Goal: Task Accomplishment & Management: Manage account settings

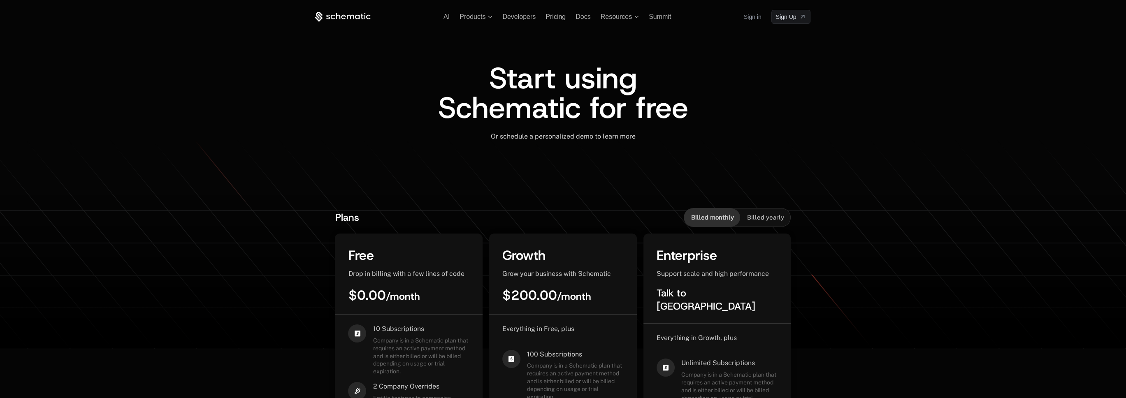
click at [749, 17] on link "Sign in" at bounding box center [753, 16] width 18 height 13
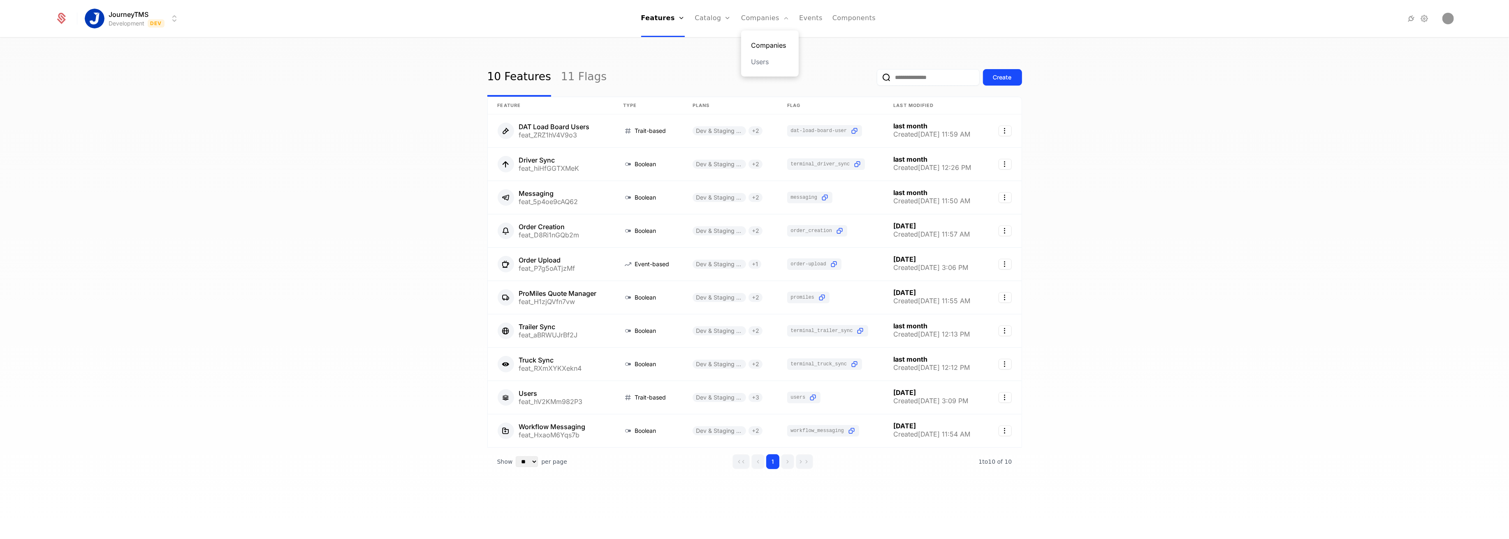
click at [765, 40] on link "Companies" at bounding box center [770, 45] width 38 height 10
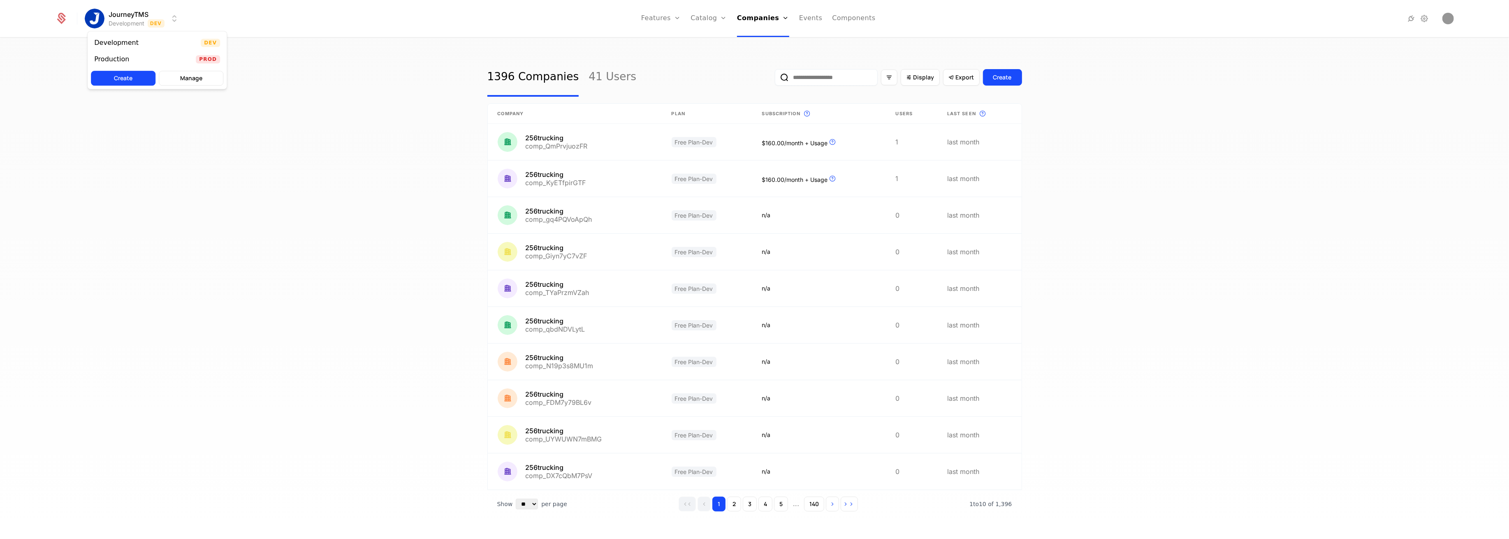
click at [147, 21] on html "JourneyTMS Development Dev Features Features Flags Catalog Plans Add Ons Credit…" at bounding box center [754, 269] width 1509 height 539
click at [133, 53] on div "Production Prod" at bounding box center [157, 59] width 139 height 16
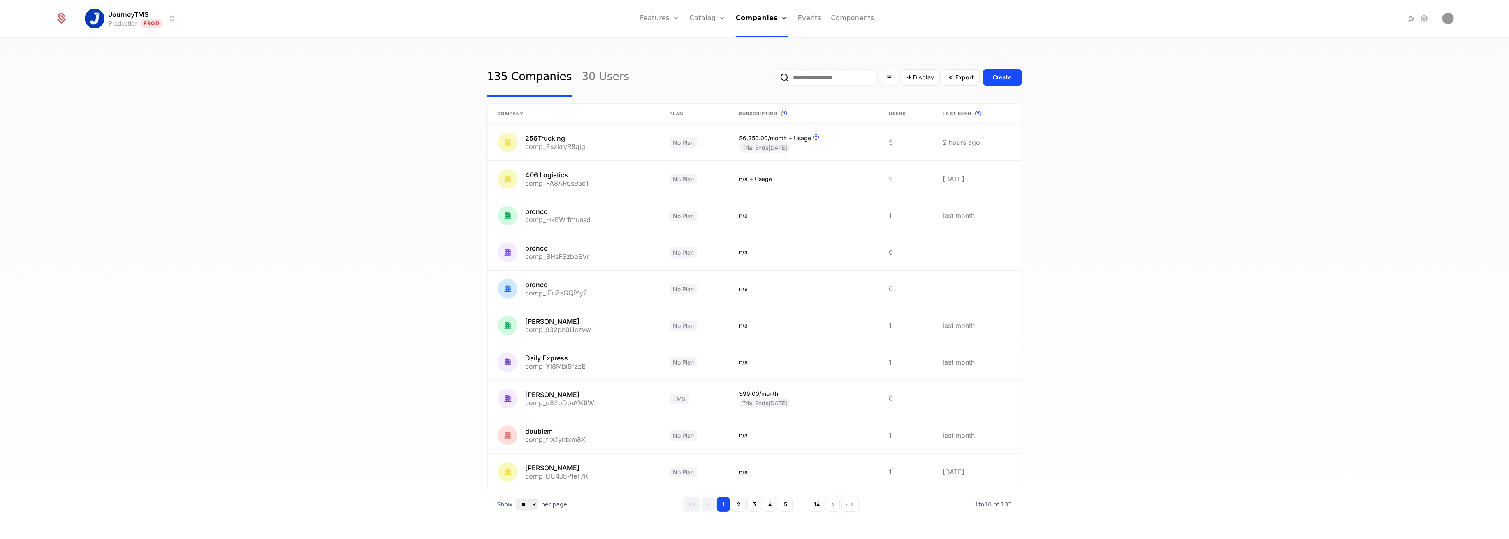
click at [795, 75] on input "email" at bounding box center [826, 77] width 103 height 16
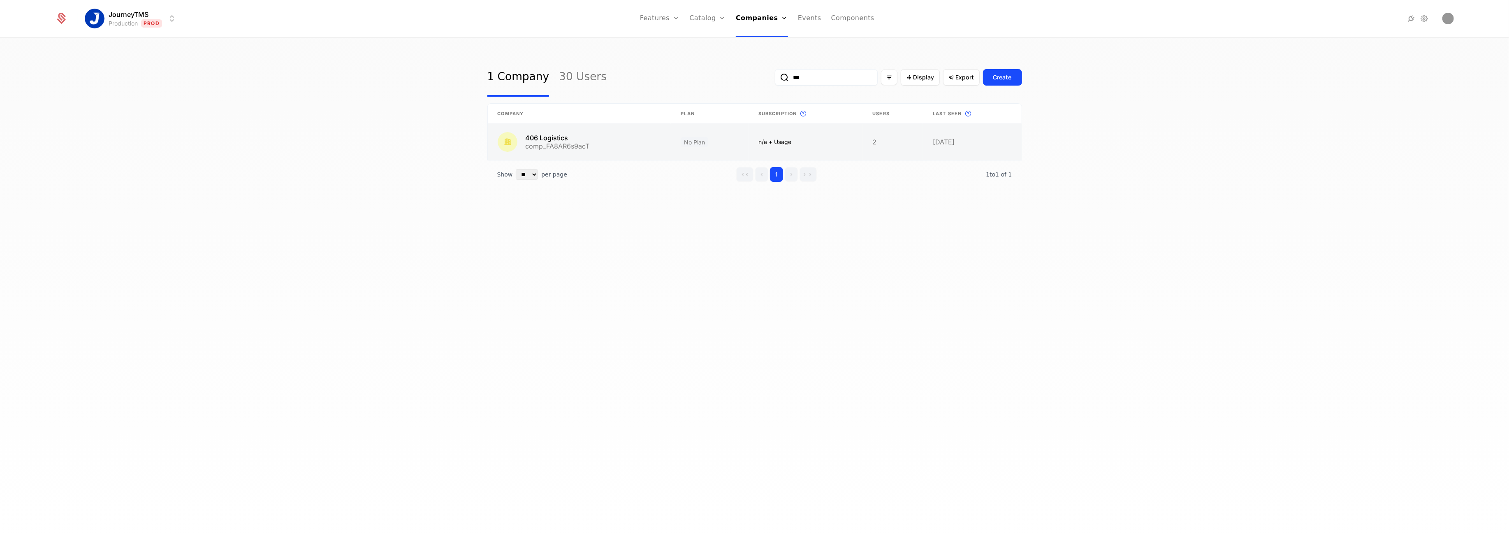
type input "***"
click at [598, 152] on link at bounding box center [579, 142] width 183 height 36
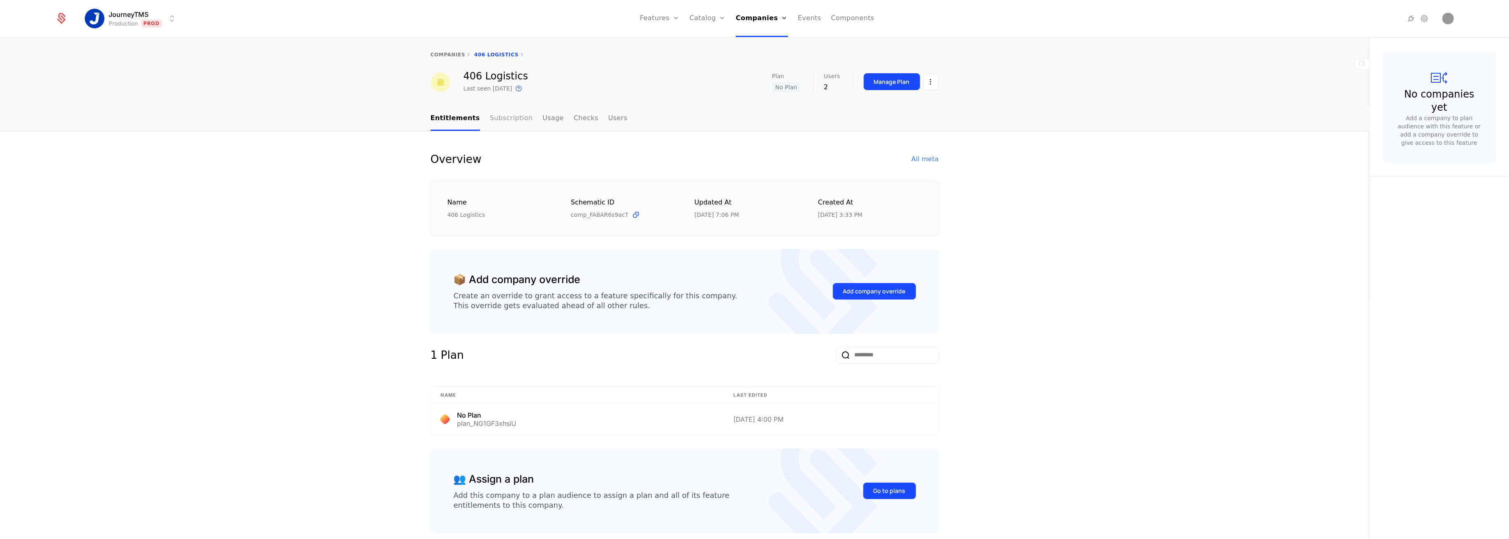
click at [492, 121] on link "Subscription" at bounding box center [511, 119] width 43 height 24
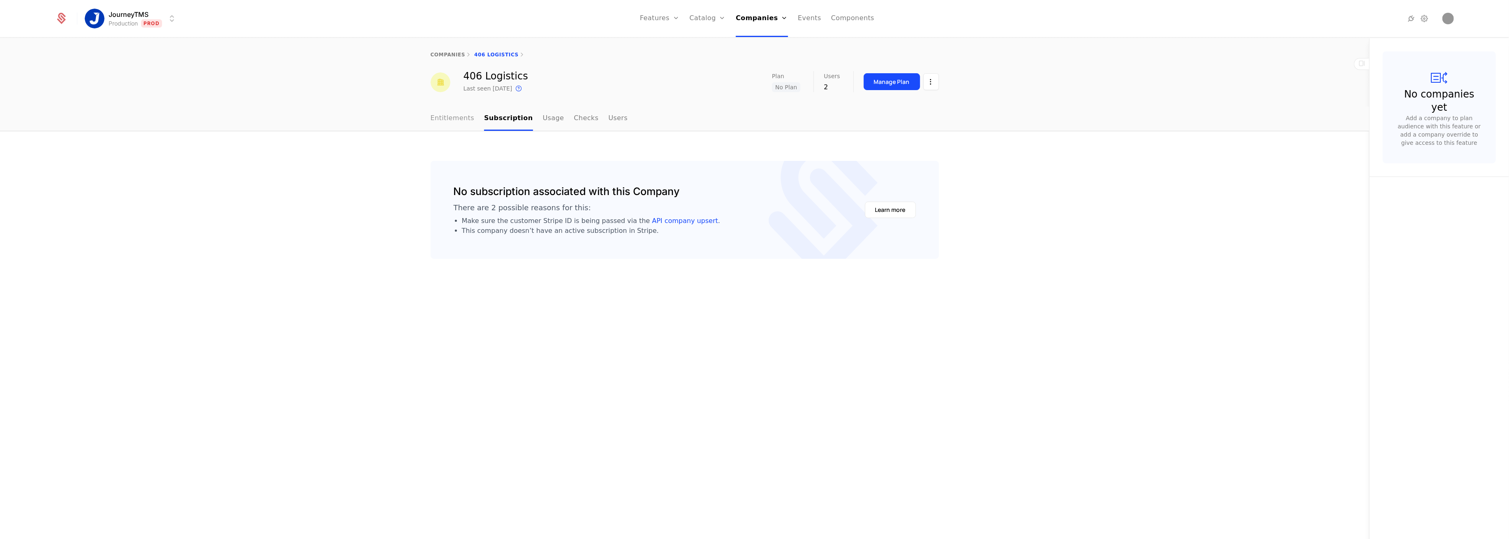
click at [446, 122] on link "Entitlements" at bounding box center [453, 119] width 44 height 24
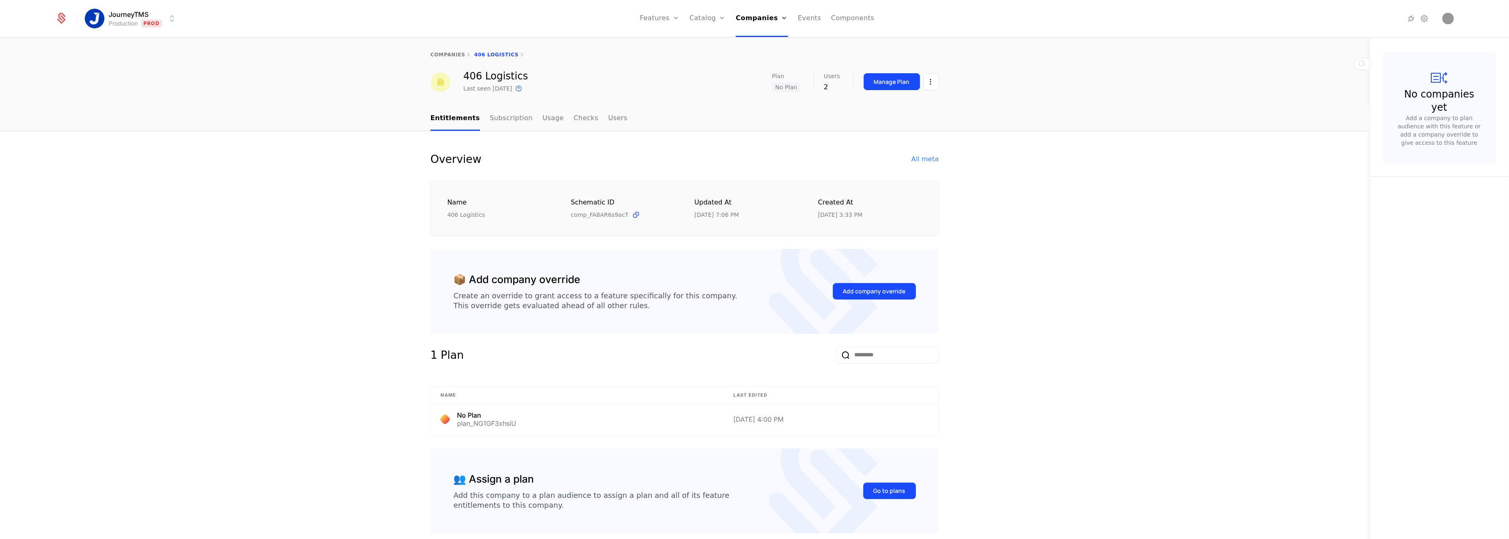
click at [907, 72] on div "Manage Plan" at bounding box center [901, 81] width 75 height 21
click at [890, 81] on div "Manage Plan" at bounding box center [892, 82] width 36 height 8
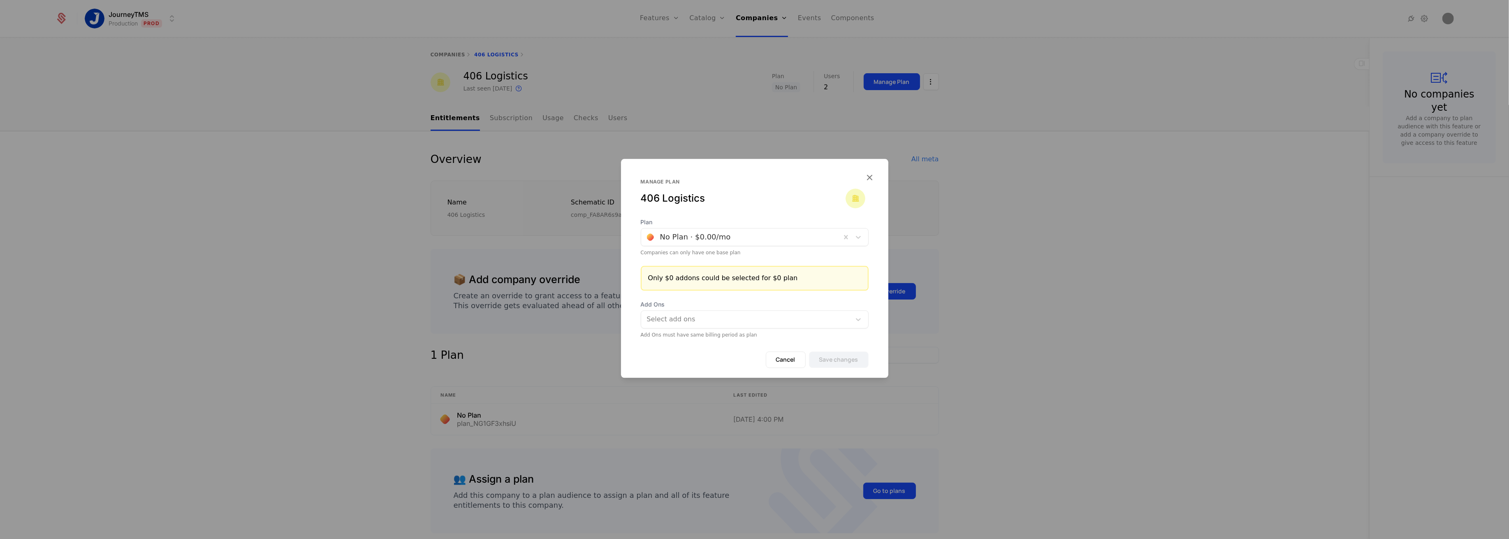
click at [696, 237] on div at bounding box center [741, 237] width 188 height 12
click at [874, 173] on icon "button" at bounding box center [870, 177] width 11 height 11
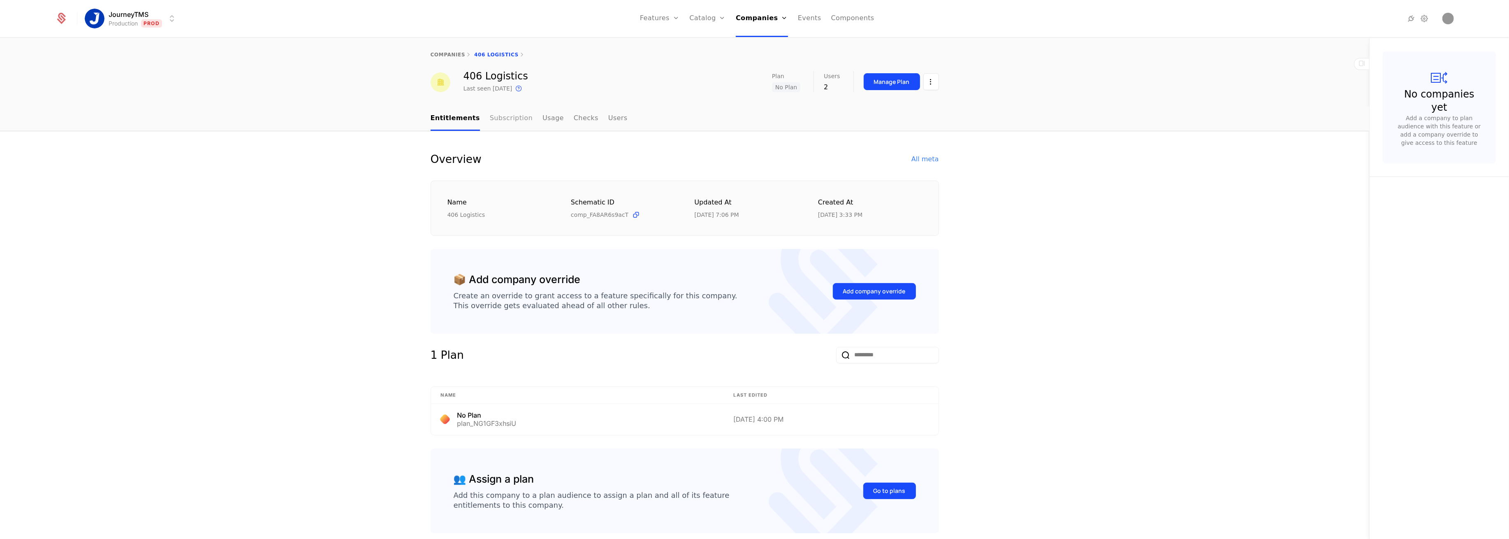
click at [496, 115] on link "Subscription" at bounding box center [511, 119] width 43 height 24
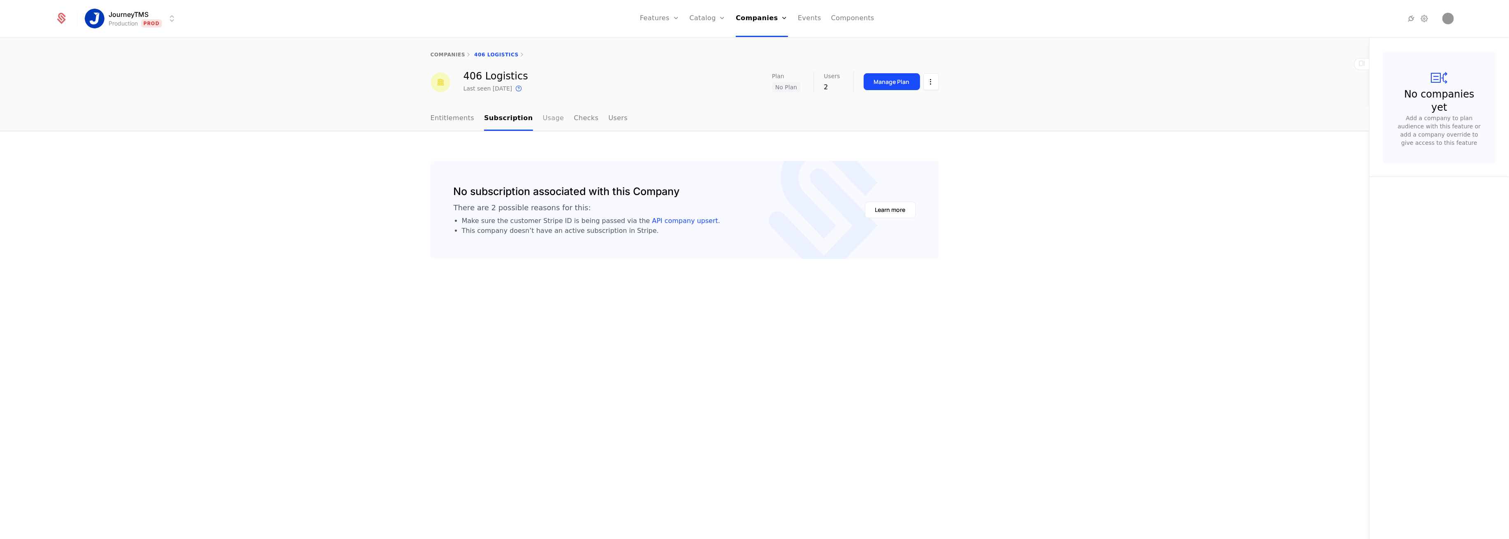
click at [546, 119] on link "Usage" at bounding box center [553, 119] width 21 height 24
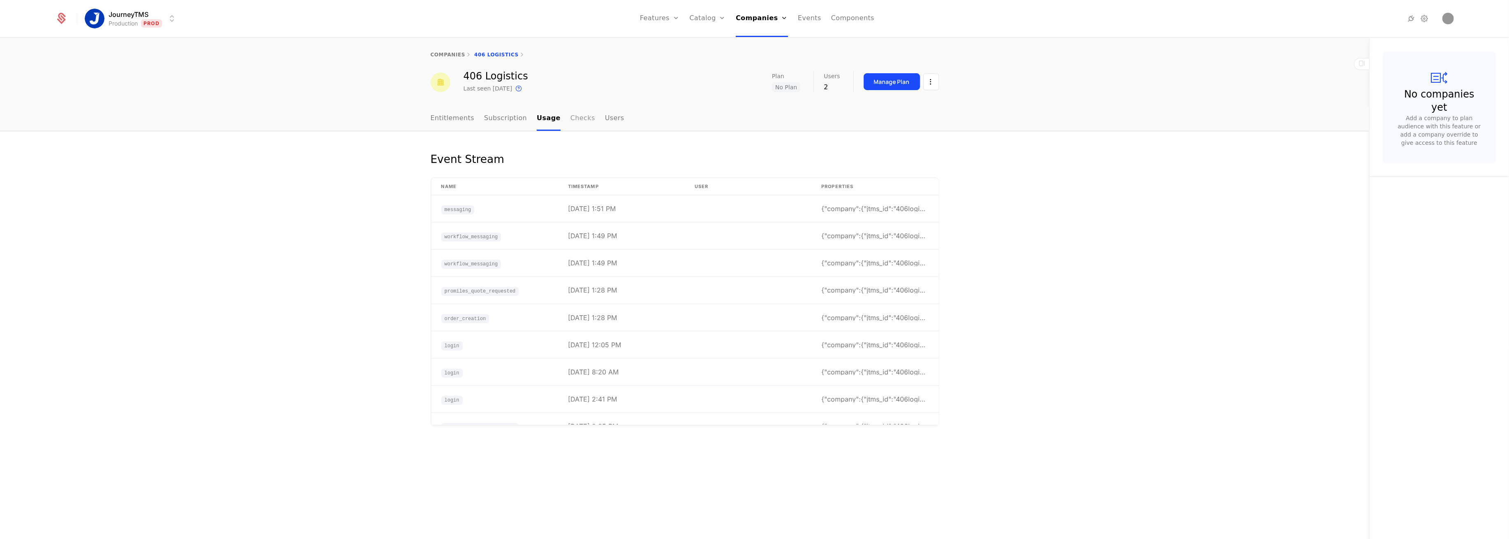
click at [570, 120] on link "Checks" at bounding box center [582, 119] width 25 height 24
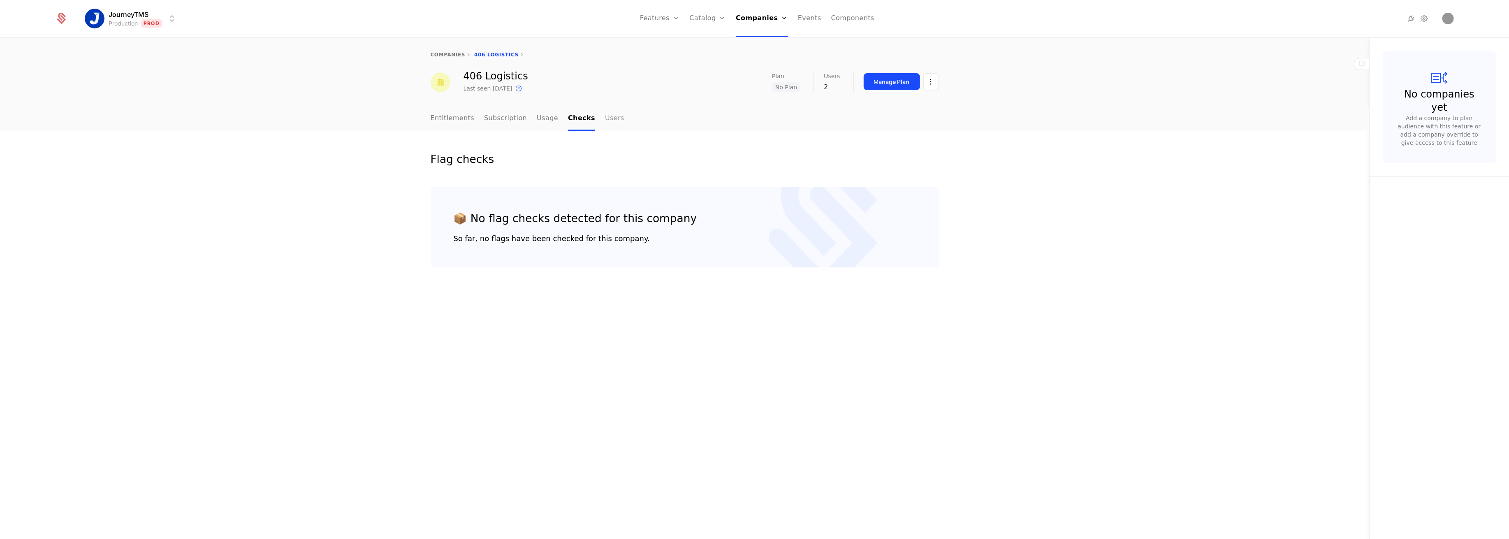
click at [605, 116] on link "Users" at bounding box center [614, 119] width 19 height 24
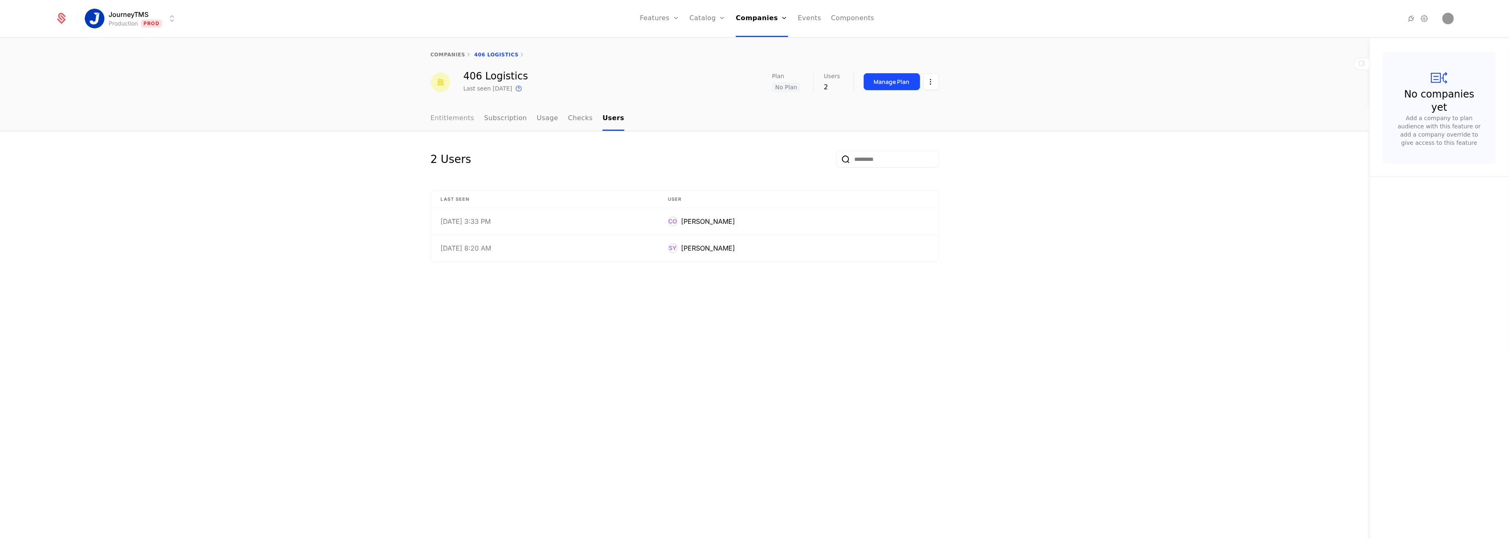
click at [459, 118] on link "Entitlements" at bounding box center [453, 119] width 44 height 24
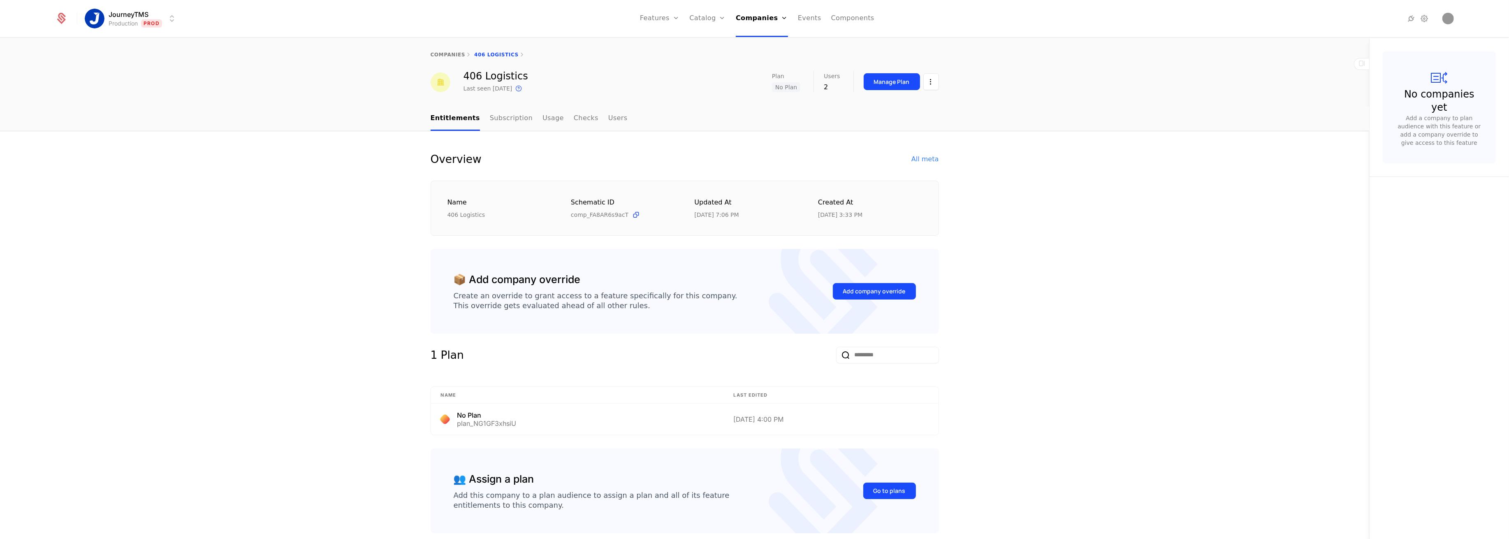
scroll to position [39, 0]
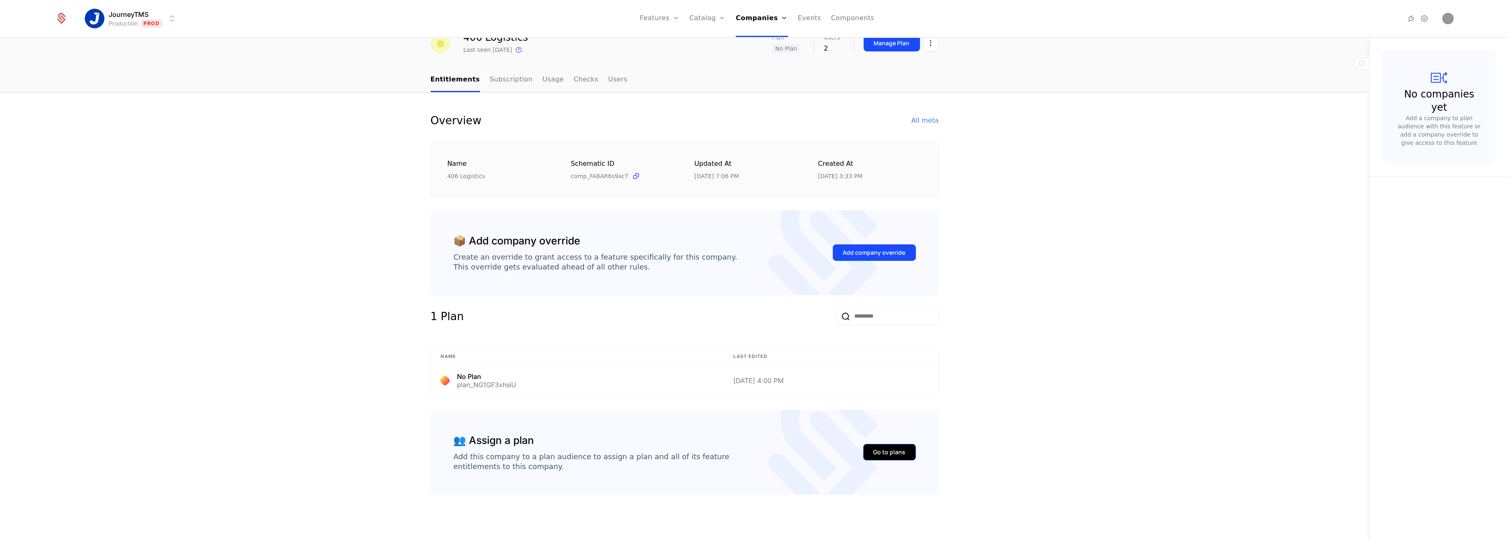
click at [874, 448] on div "Go to plans" at bounding box center [890, 452] width 32 height 8
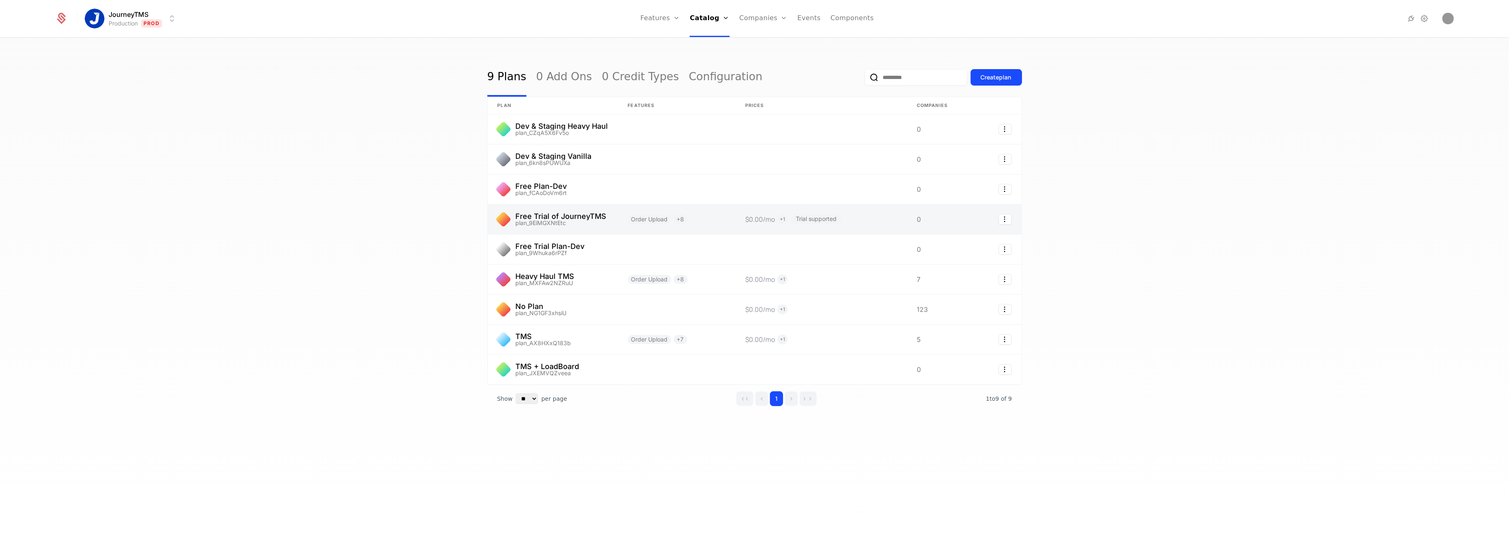
click at [553, 218] on link at bounding box center [553, 219] width 130 height 30
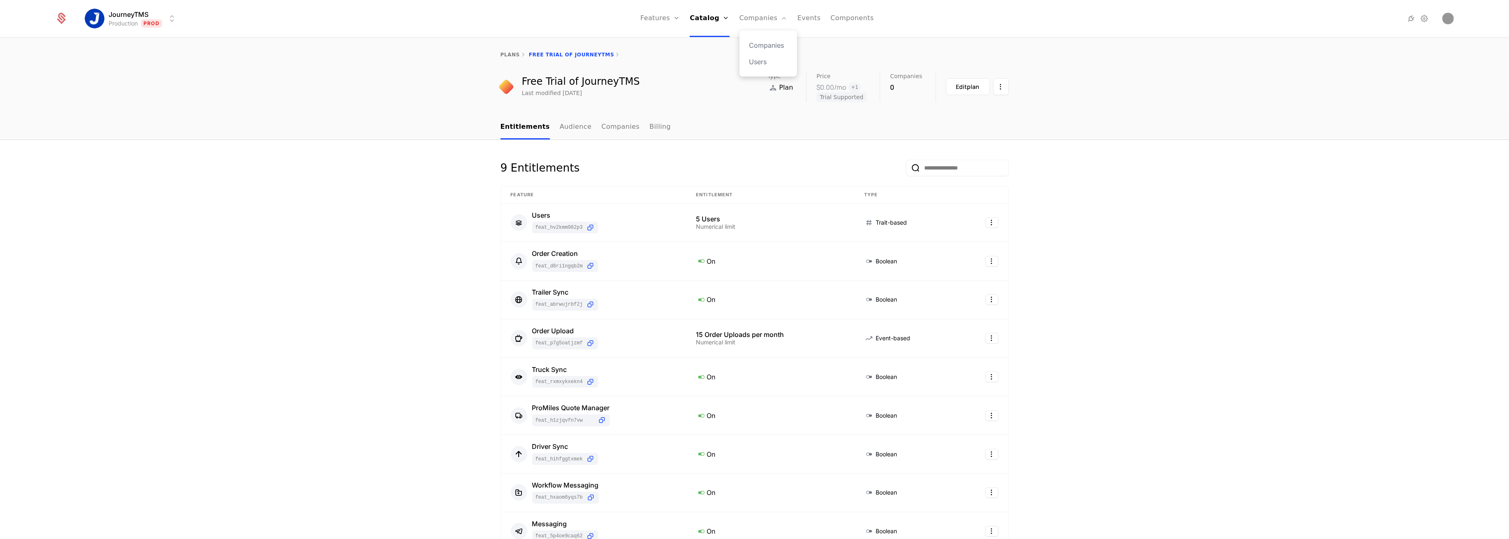
click at [749, 38] on div "Companies Users" at bounding box center [769, 53] width 58 height 46
click at [754, 43] on link "Companies" at bounding box center [768, 45] width 38 height 10
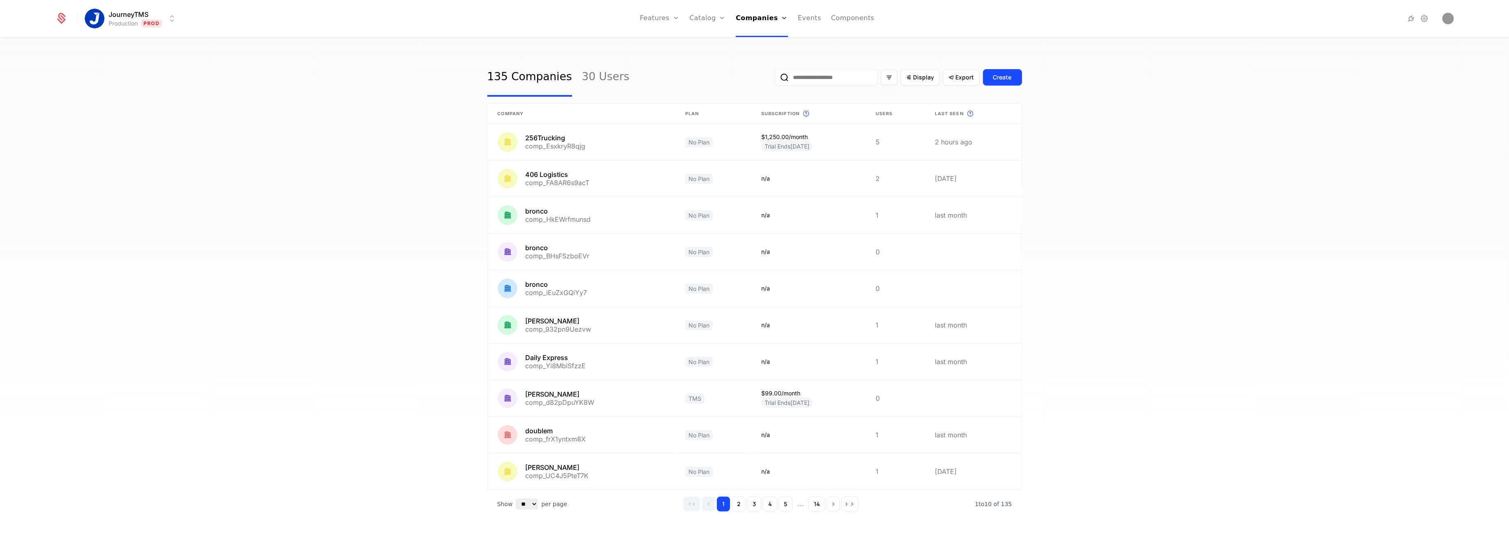
click at [802, 76] on input "email" at bounding box center [826, 77] width 103 height 16
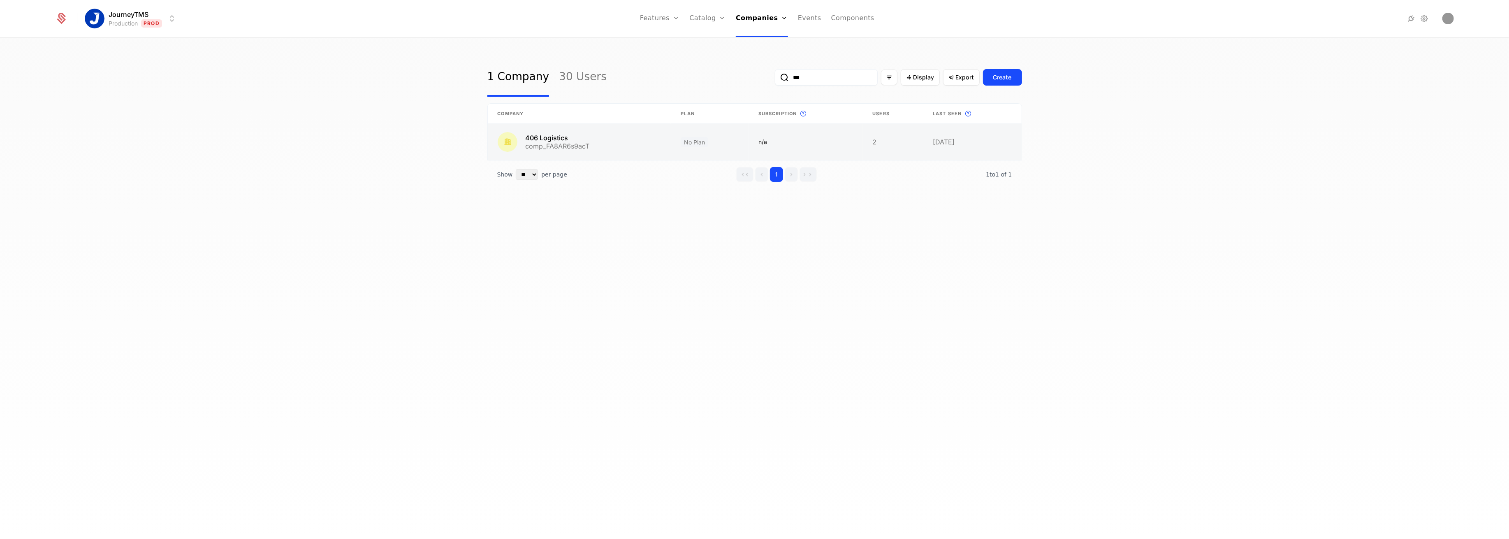
type input "***"
click at [615, 140] on link at bounding box center [579, 142] width 183 height 36
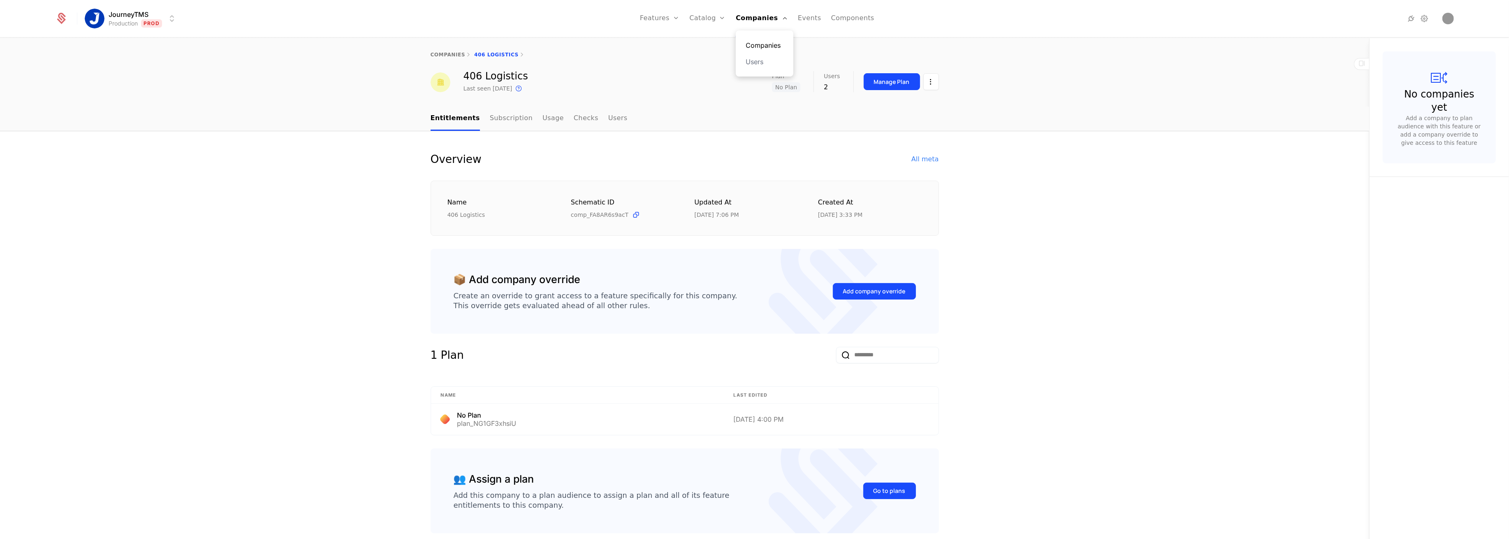
click at [763, 43] on link "Companies" at bounding box center [765, 45] width 38 height 10
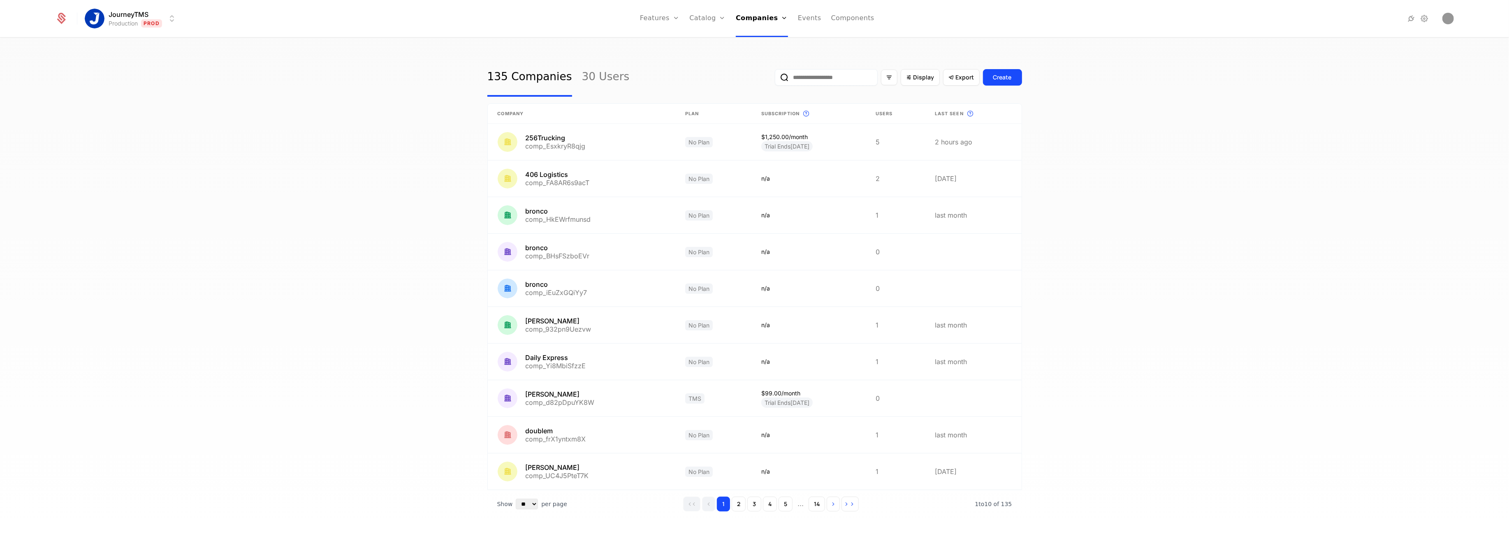
click at [806, 78] on input "email" at bounding box center [826, 77] width 103 height 16
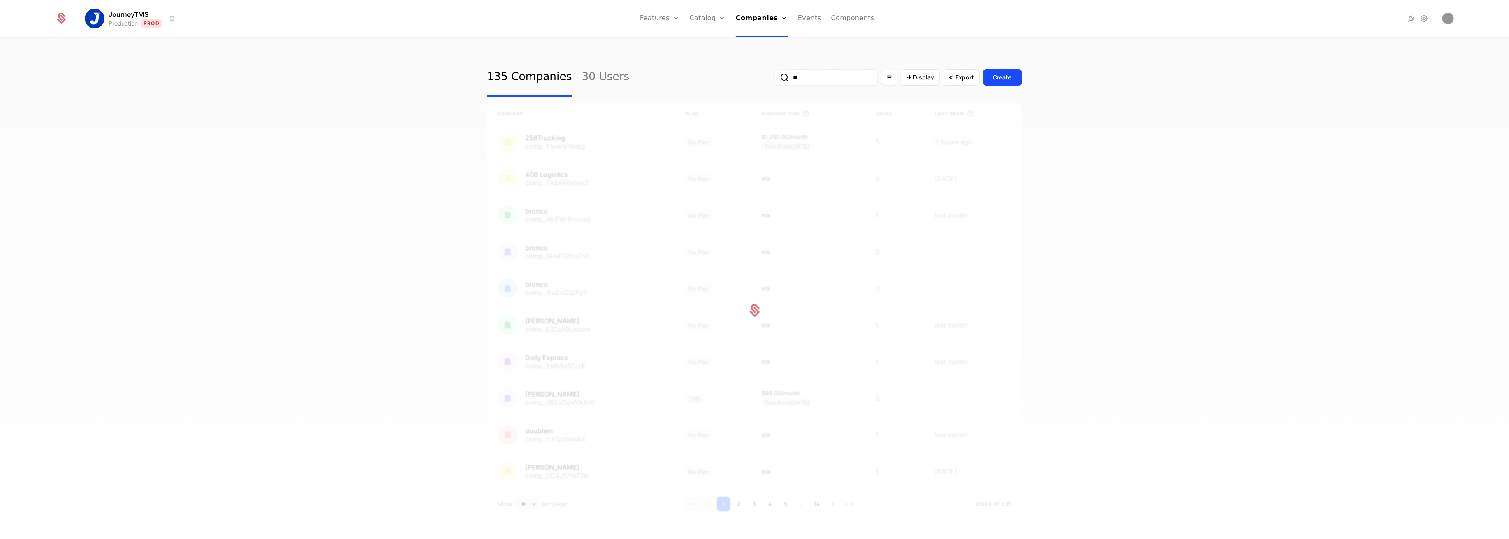
type input "*"
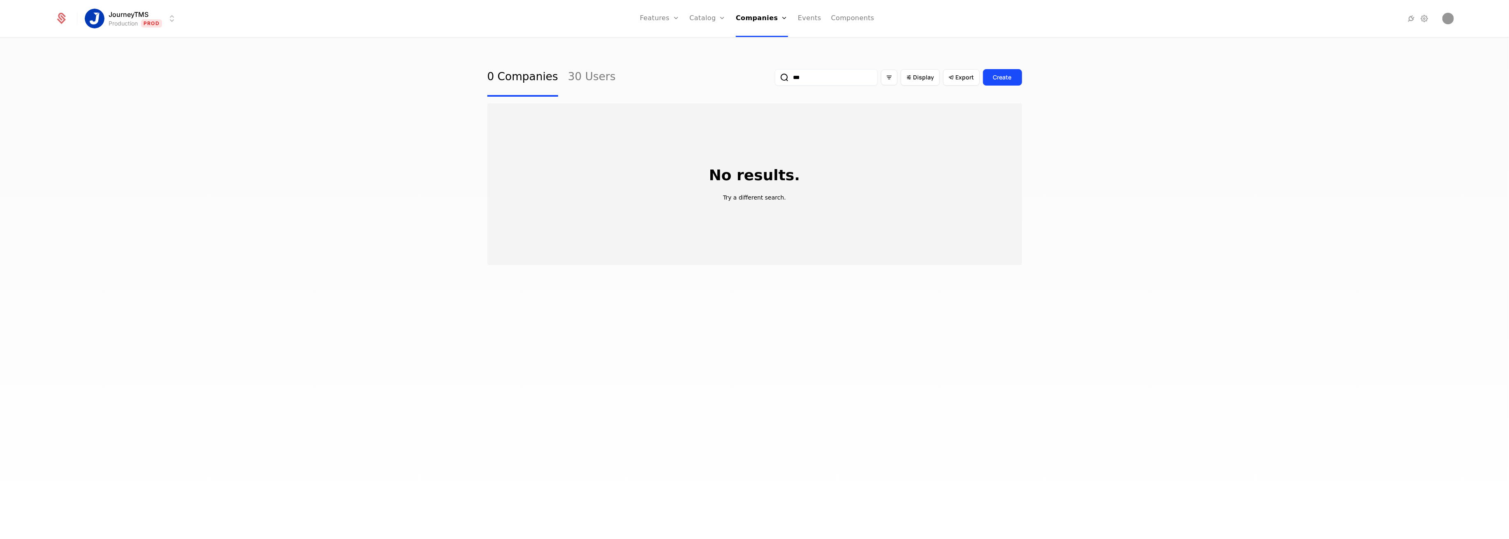
type input "***"
click at [775, 79] on button "submit" at bounding box center [775, 79] width 0 height 0
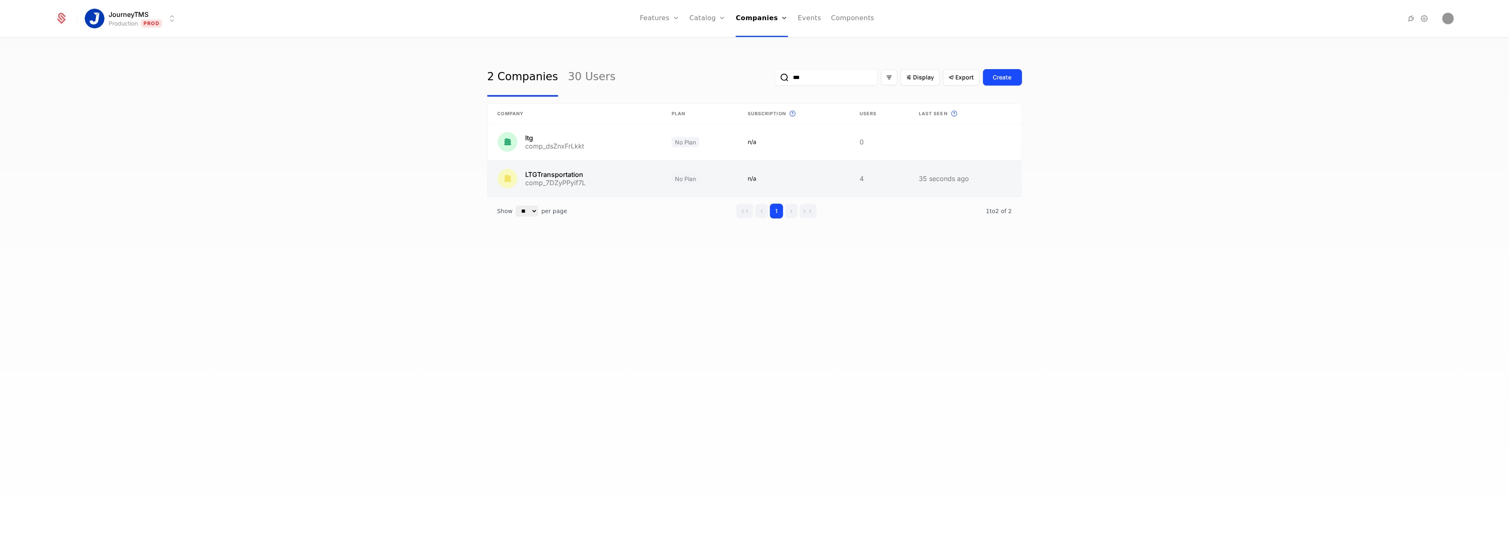
click at [584, 167] on link at bounding box center [575, 178] width 174 height 36
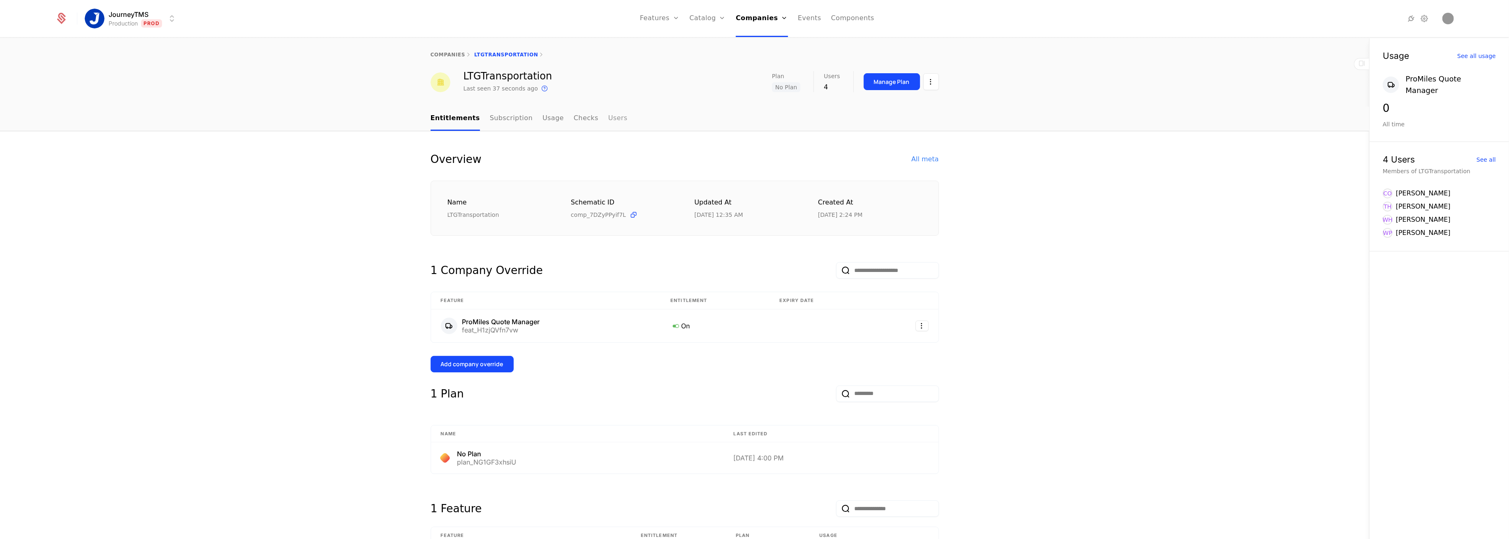
click at [608, 114] on link "Users" at bounding box center [617, 119] width 19 height 24
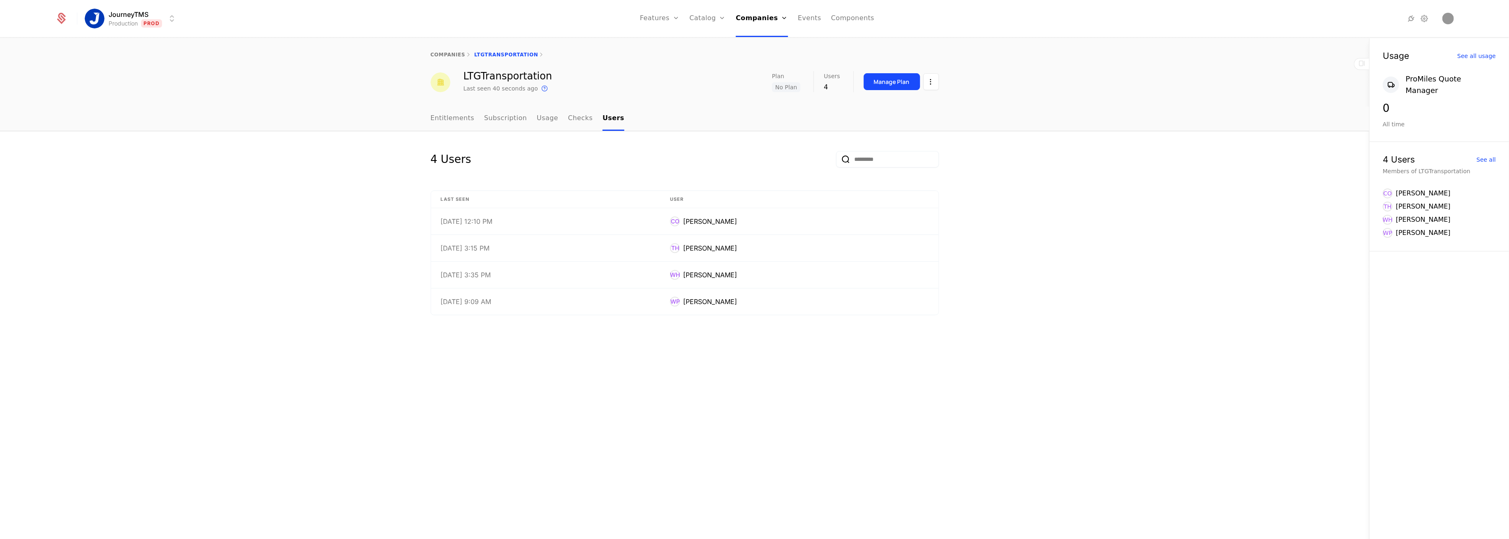
click at [580, 118] on ul "Entitlements Subscription Usage Checks Users" at bounding box center [528, 119] width 194 height 24
click at [569, 123] on link "Checks" at bounding box center [580, 119] width 25 height 24
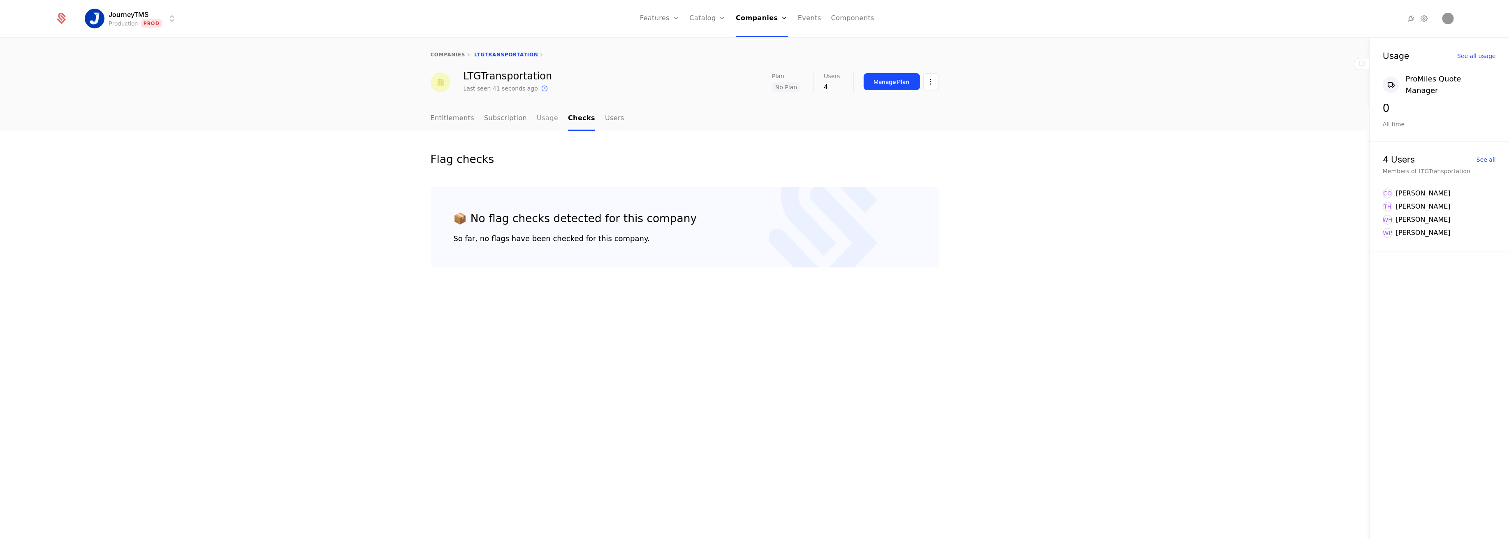
click at [538, 119] on link "Usage" at bounding box center [547, 119] width 21 height 24
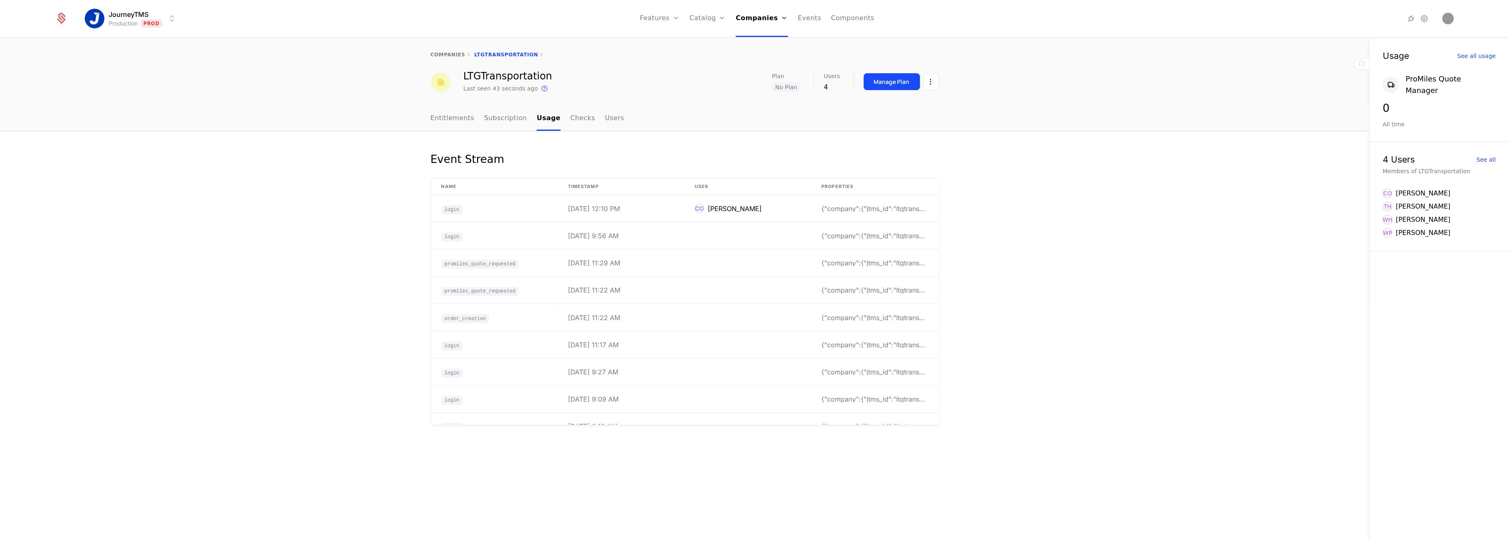
click at [379, 241] on div "Event Stream Name timestamp User Properties login [DATE] 12:10 PM CO [PERSON_NA…" at bounding box center [684, 335] width 1369 height 408
click at [347, 248] on div "Event Stream Name timestamp User Properties login [DATE] 12:10 PM CO [PERSON_NA…" at bounding box center [684, 335] width 1369 height 408
drag, startPoint x: 232, startPoint y: 273, endPoint x: 229, endPoint y: 269, distance: 5.3
click at [232, 273] on div "Event Stream Name timestamp User Properties login [DATE] 12:10 PM CO [PERSON_NA…" at bounding box center [684, 335] width 1369 height 408
click at [931, 77] on html "JourneyTMS Production Prod Features Features Flags Catalog Plans Add Ons Credit…" at bounding box center [754, 269] width 1509 height 539
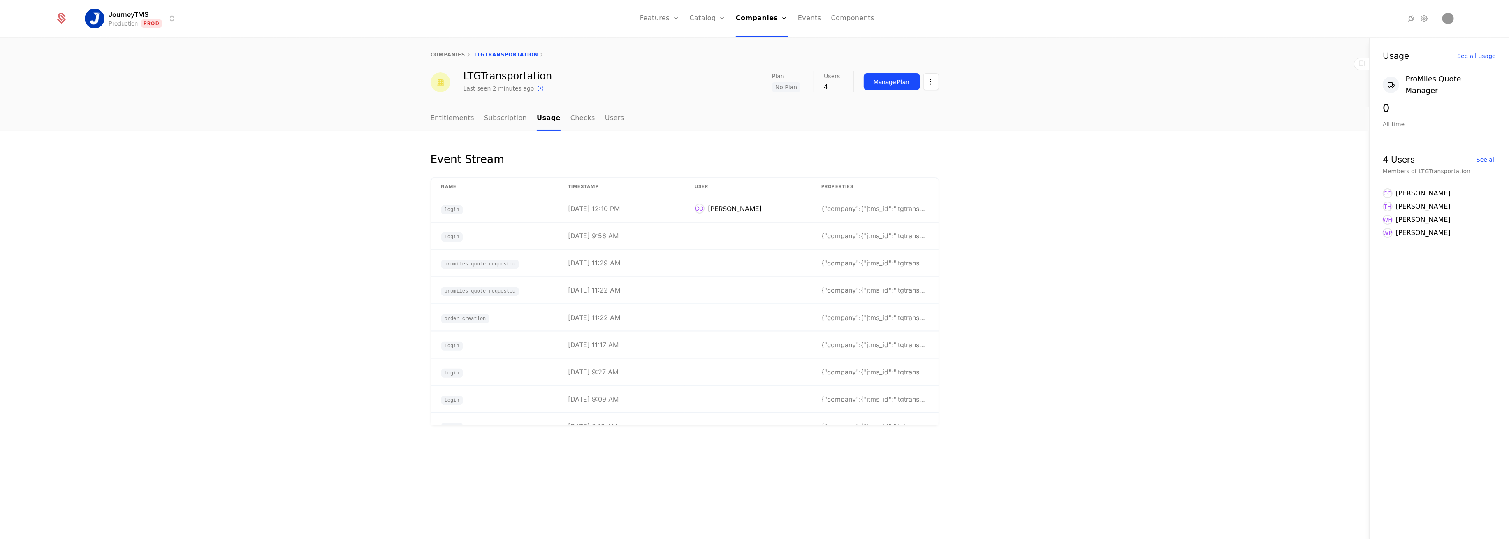
click at [1007, 76] on html "JourneyTMS Production Prod Features Features Flags Catalog Plans Add Ons Credit…" at bounding box center [754, 269] width 1509 height 539
click at [570, 117] on link "Checks" at bounding box center [582, 119] width 25 height 24
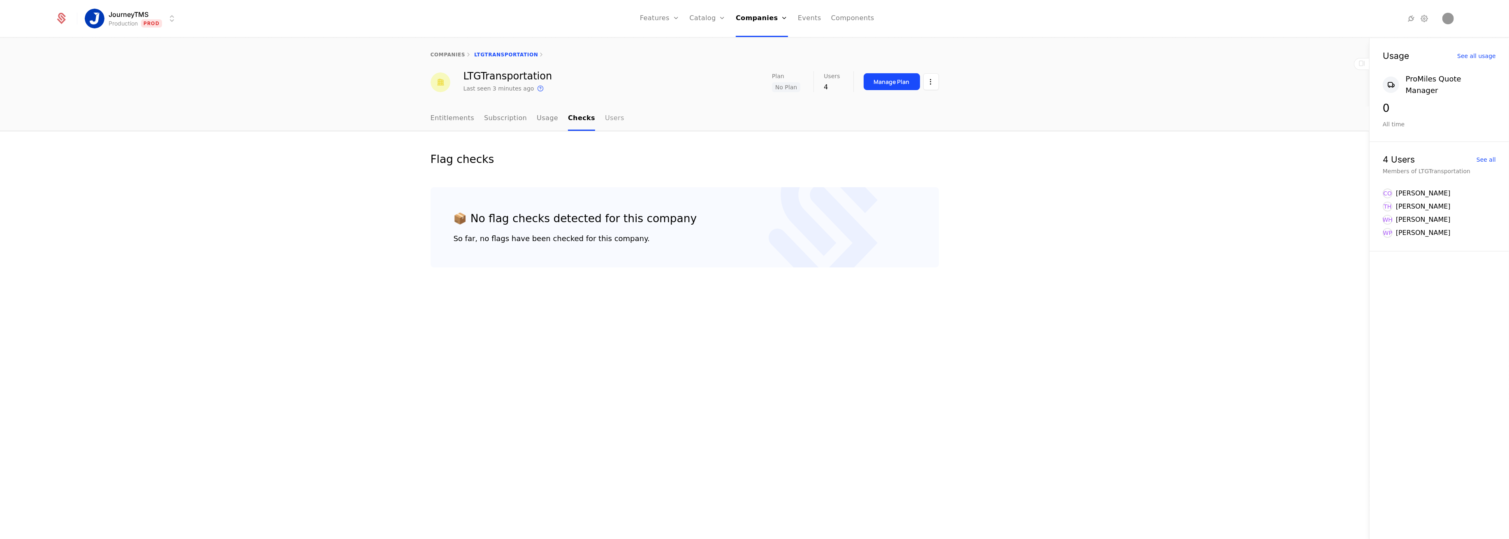
click at [605, 118] on link "Users" at bounding box center [614, 119] width 19 height 24
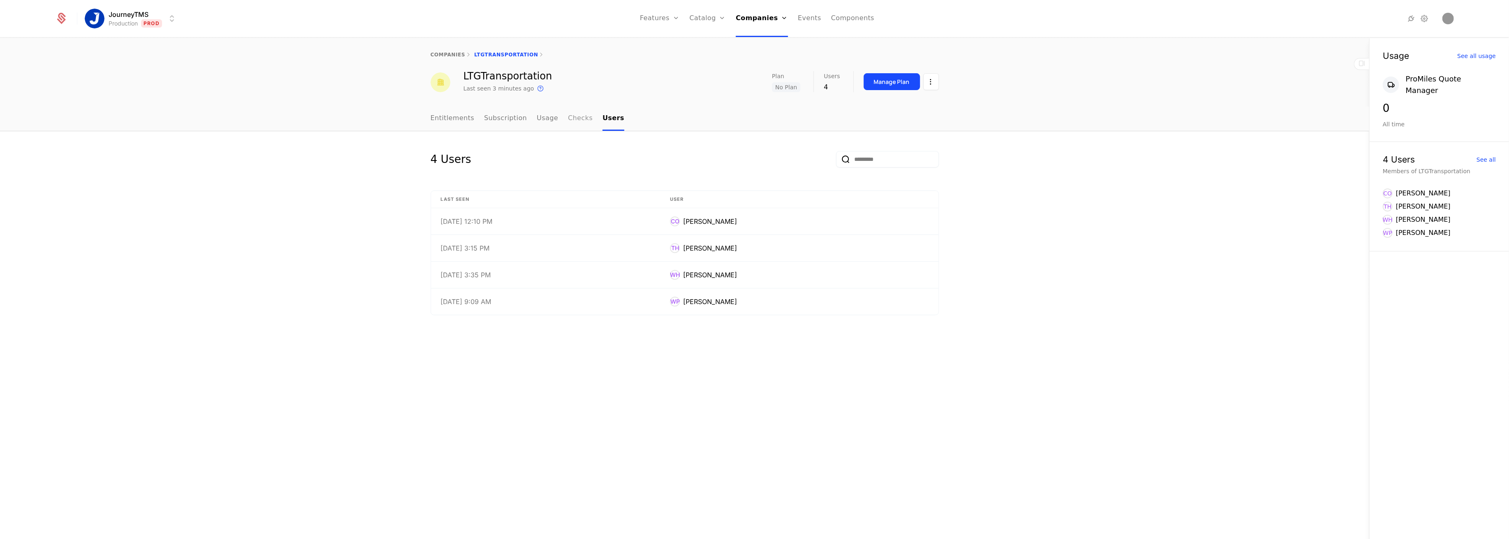
click at [578, 126] on link "Checks" at bounding box center [580, 119] width 25 height 24
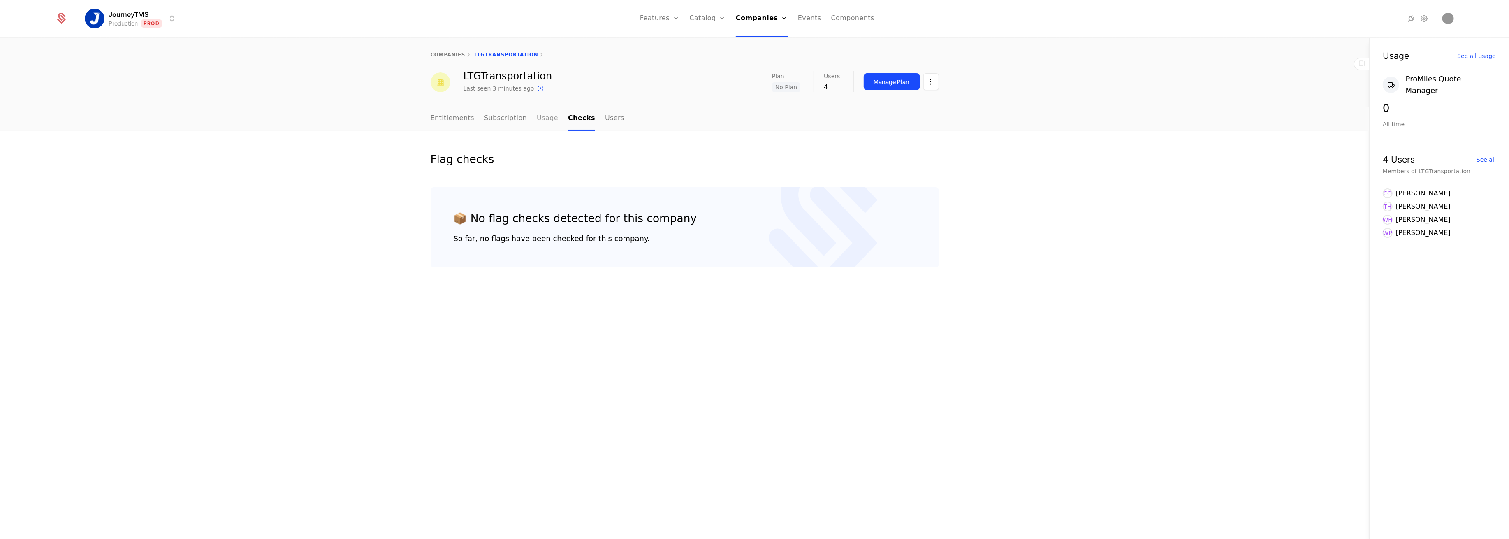
click at [541, 122] on link "Usage" at bounding box center [547, 119] width 21 height 24
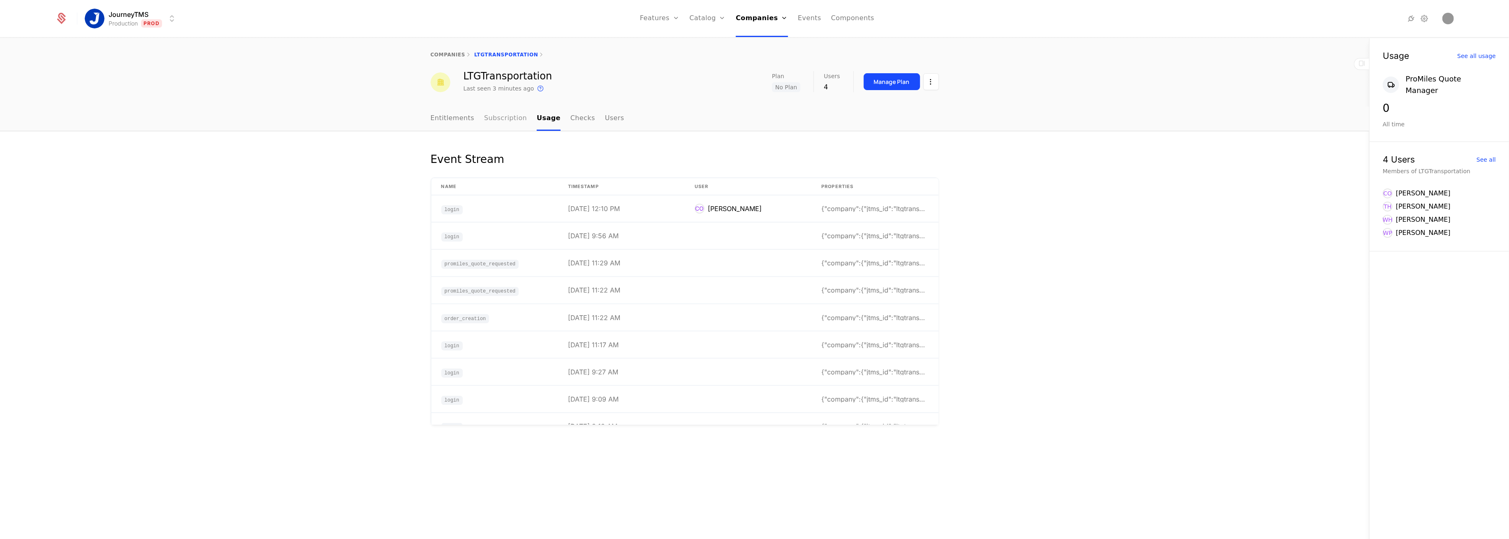
click at [510, 119] on link "Subscription" at bounding box center [505, 119] width 43 height 24
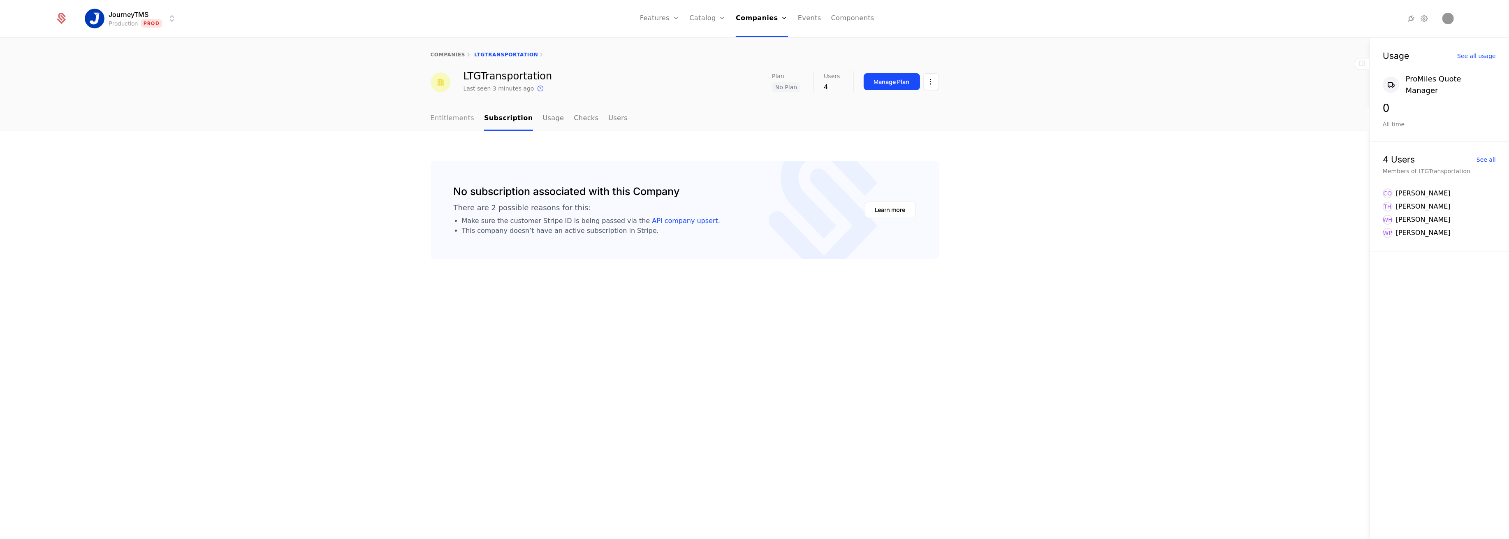
click at [441, 121] on link "Entitlements" at bounding box center [453, 119] width 44 height 24
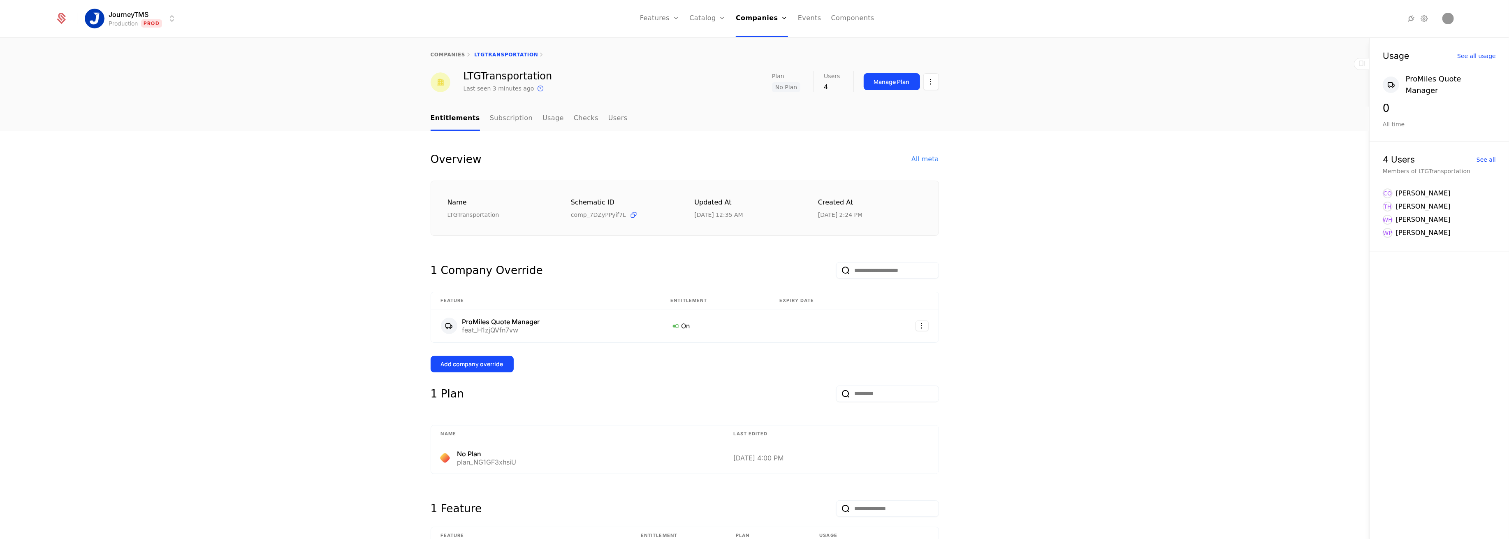
click at [883, 90] on div "Manage Plan" at bounding box center [901, 81] width 75 height 21
click at [880, 83] on div "Manage Plan" at bounding box center [892, 82] width 36 height 8
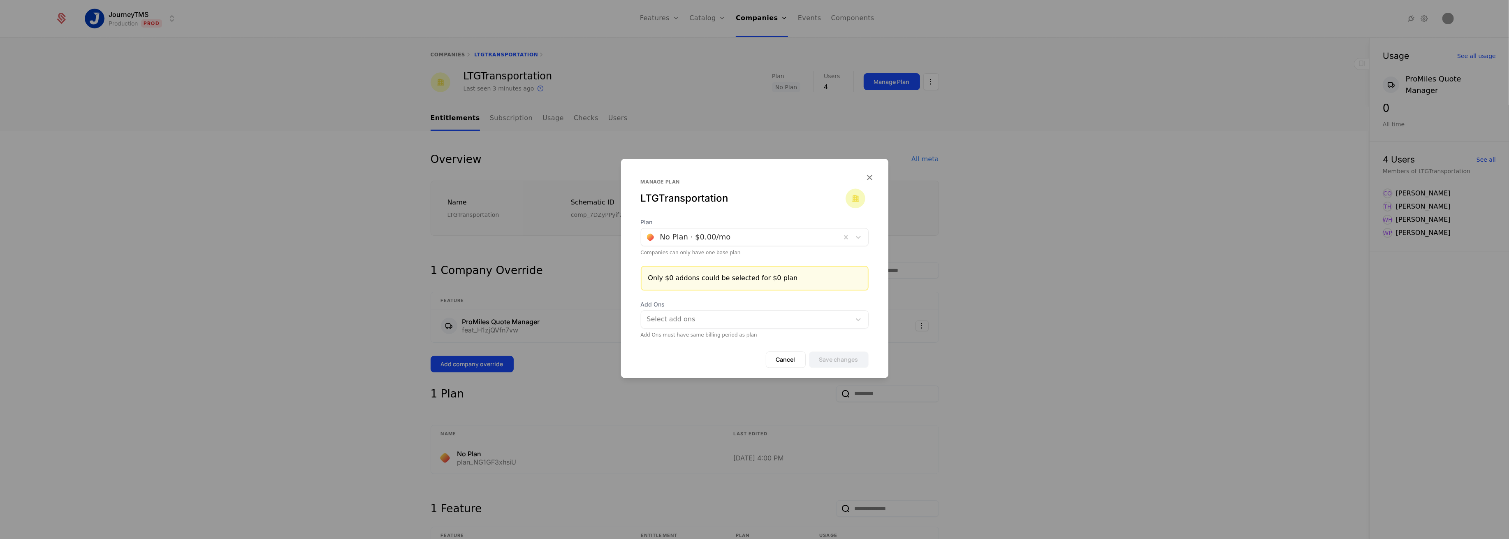
click at [722, 240] on div at bounding box center [741, 237] width 188 height 12
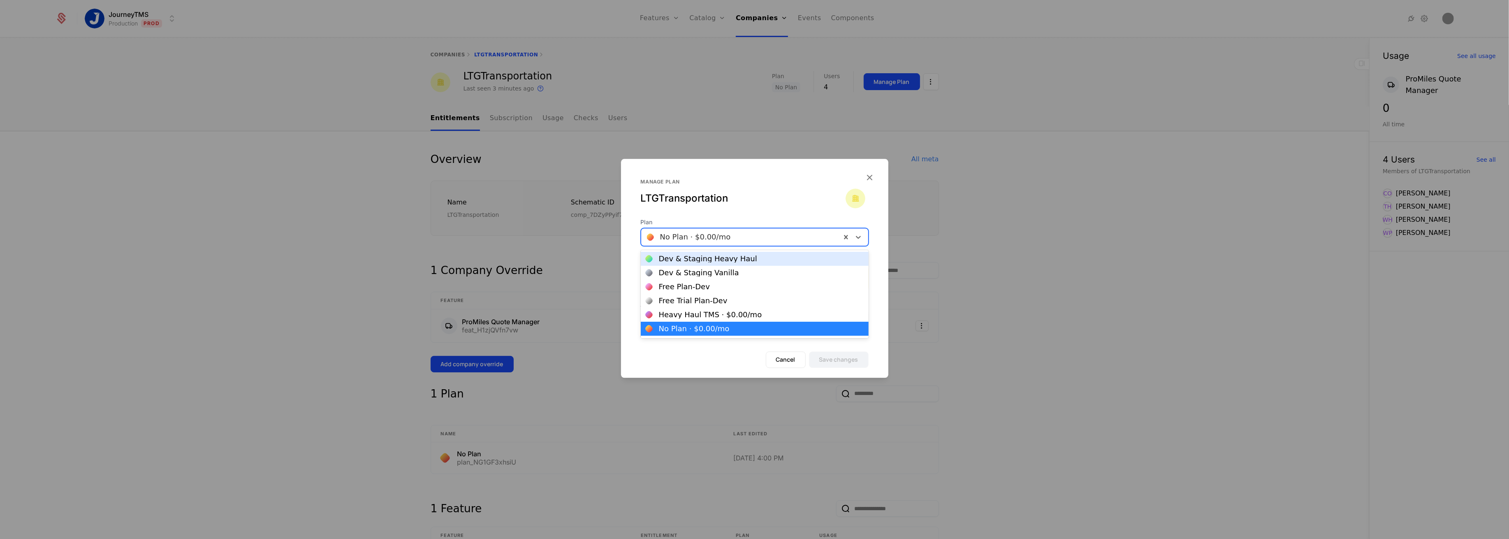
type input "*"
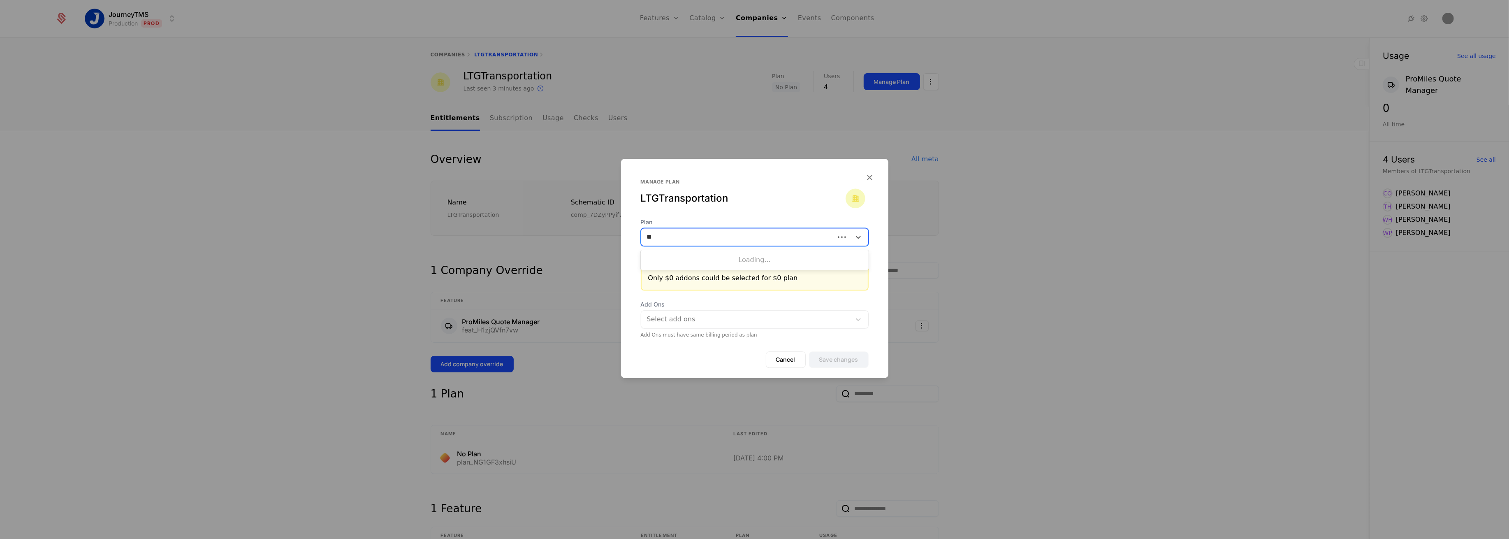
type input "*"
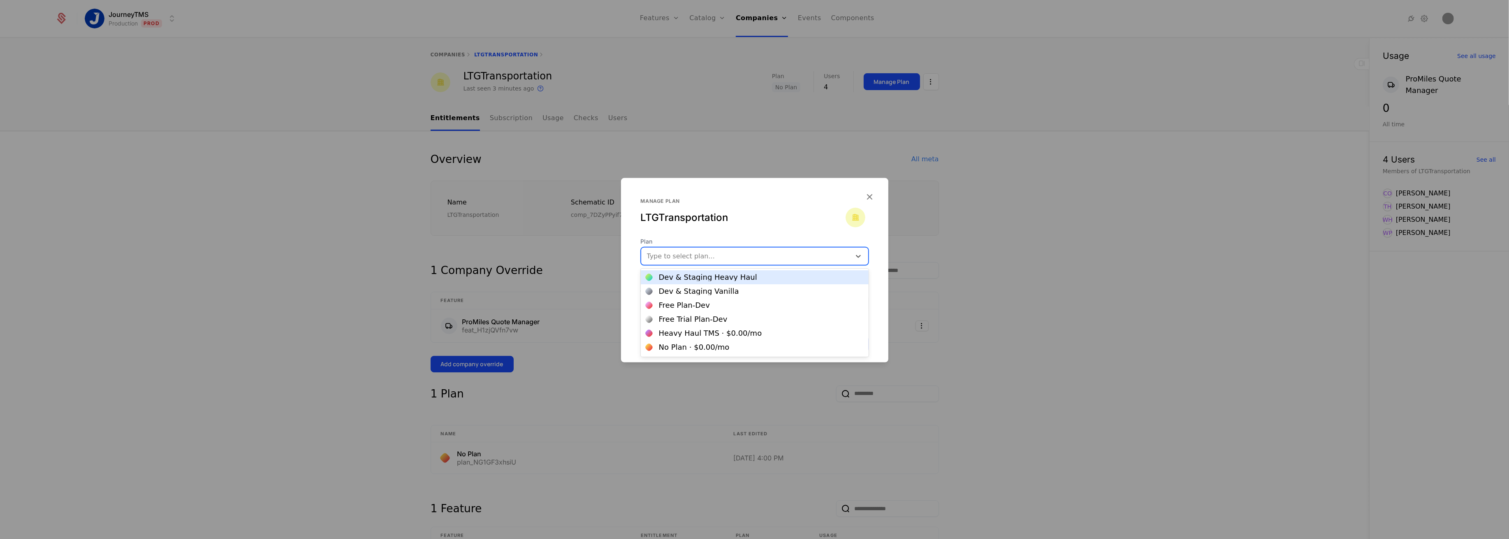
click at [782, 201] on div "Manage plan LTGTransportation" at bounding box center [743, 211] width 205 height 26
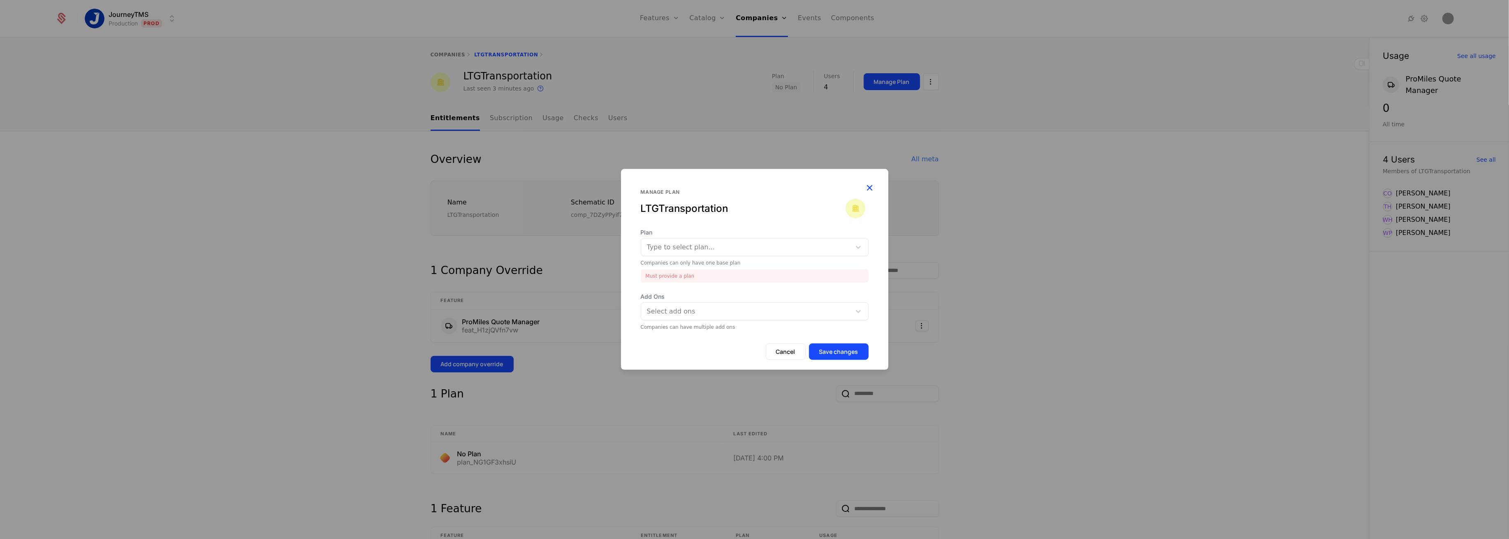
click at [870, 186] on icon "button" at bounding box center [870, 187] width 11 height 11
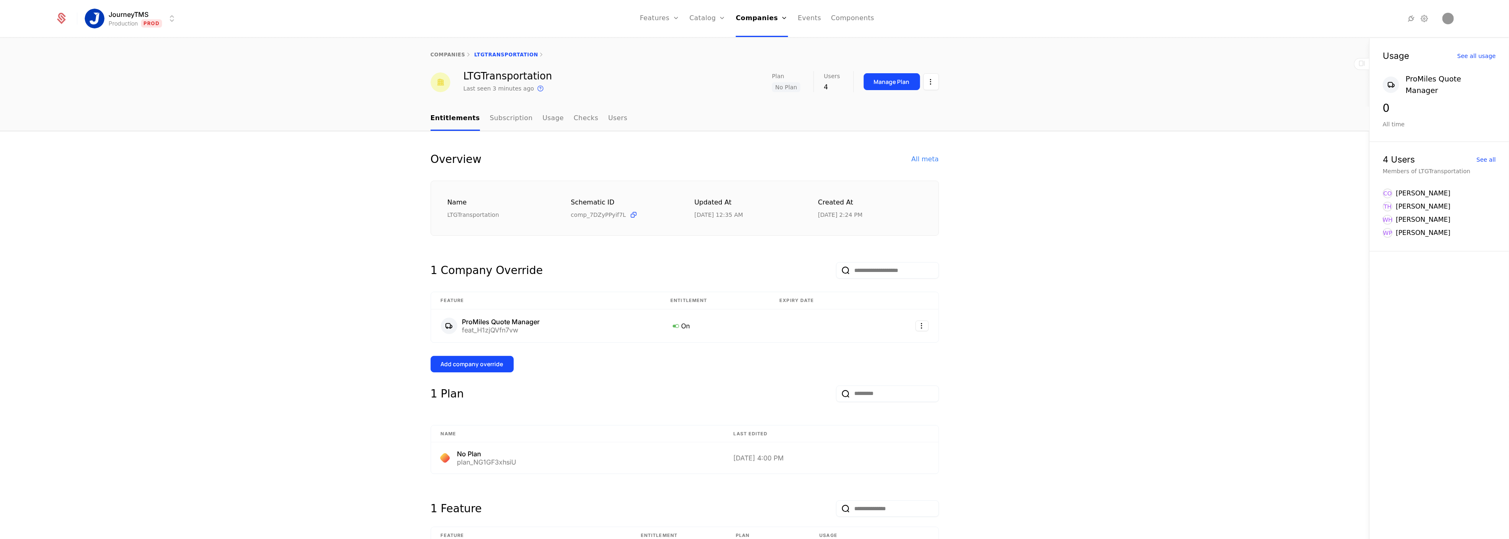
click at [1053, 234] on div "Overview All meta Name LTGTransportation Schematic ID comp_7DZyPPyif7L Updated …" at bounding box center [684, 391] width 1369 height 520
